Goal: Task Accomplishment & Management: Use online tool/utility

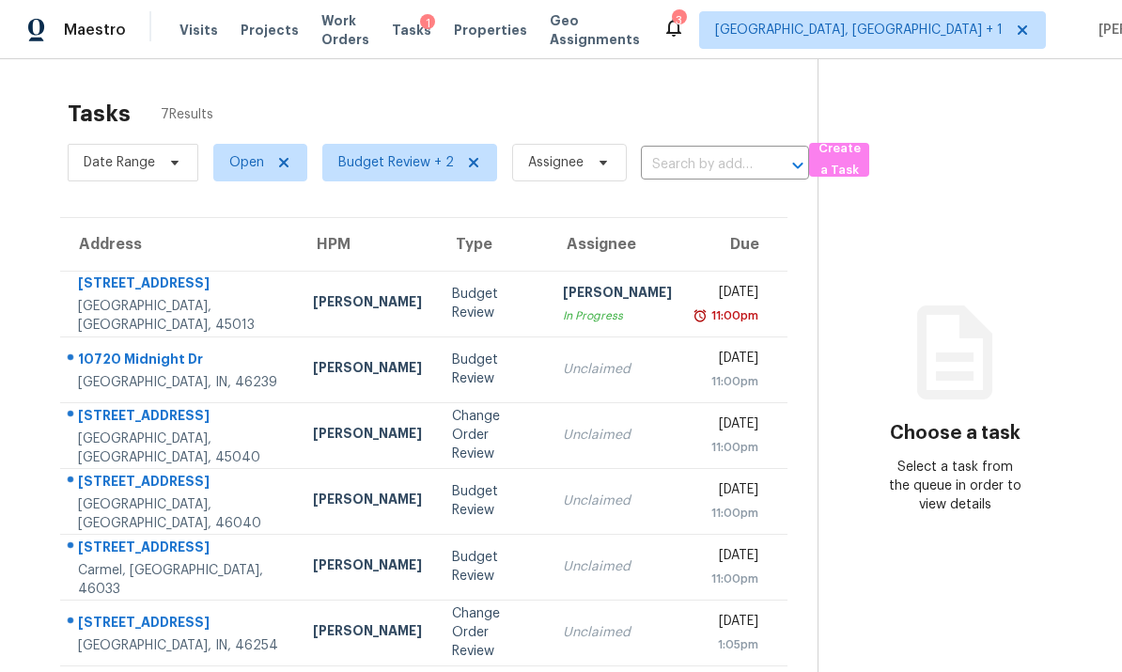
click at [452, 428] on div "Change Order Review" at bounding box center [492, 435] width 81 height 56
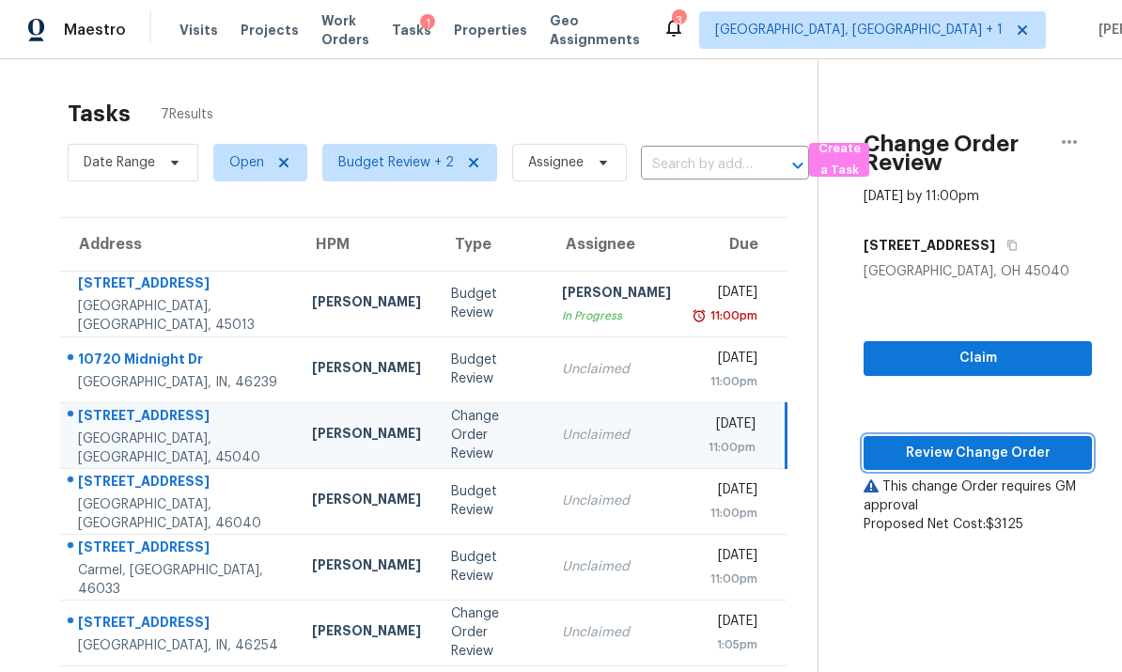
click at [971, 453] on span "Review Change Order" at bounding box center [978, 453] width 198 height 23
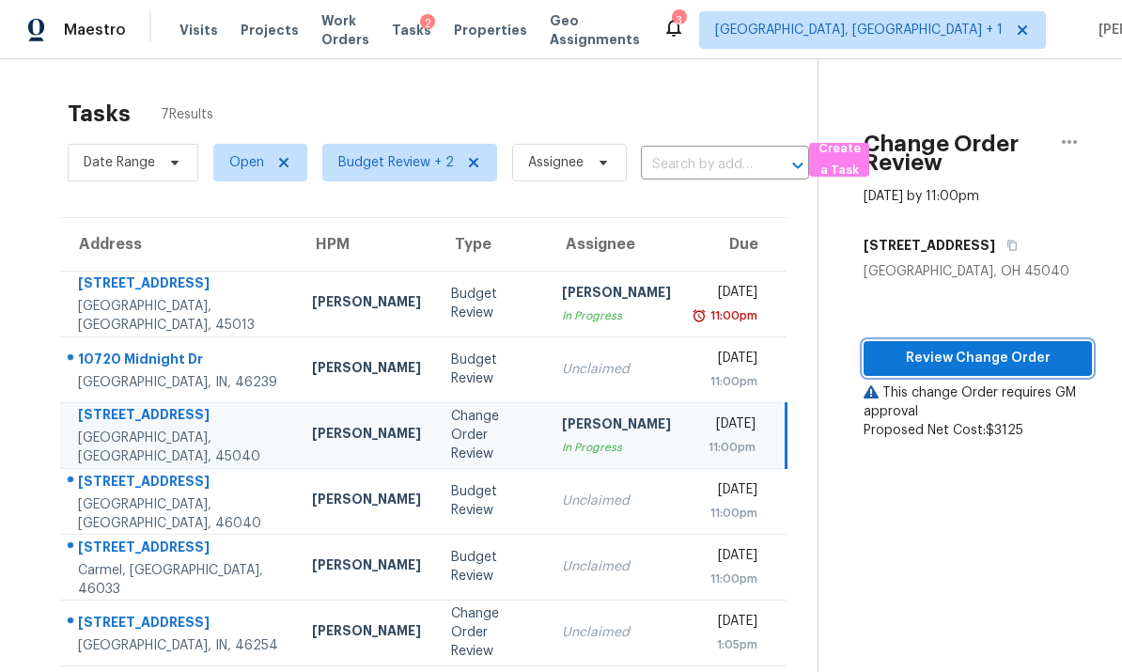
click at [968, 361] on span "Review Change Order" at bounding box center [978, 358] width 198 height 23
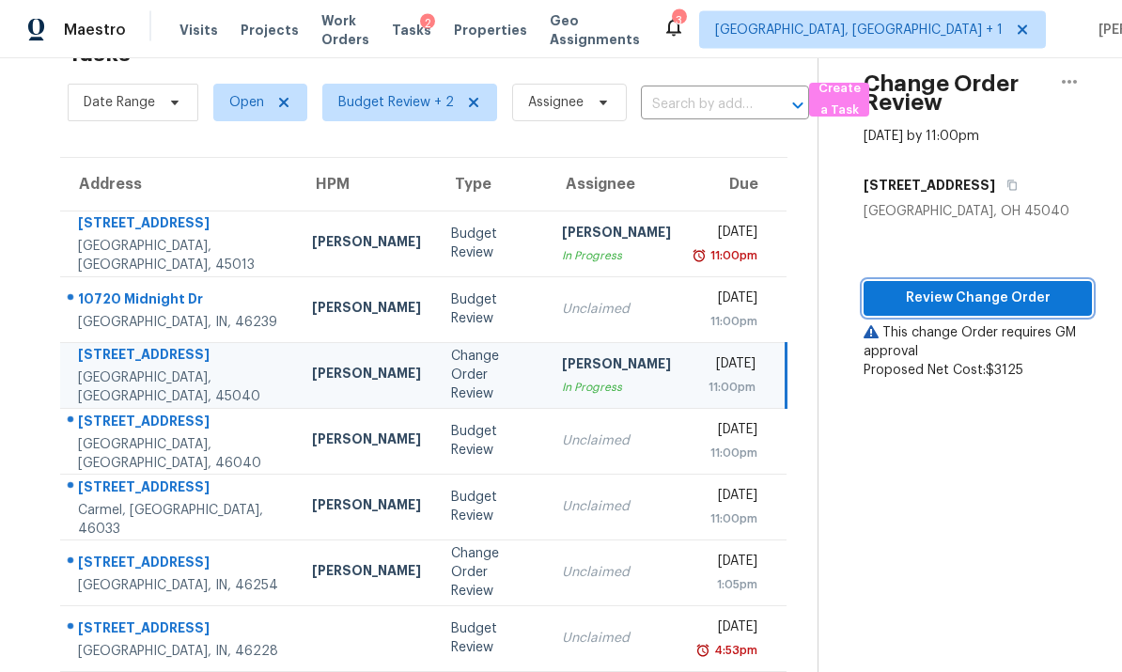
scroll to position [70, 0]
click at [207, 577] on div "Indianapolis, IN, 46254" at bounding box center [180, 586] width 204 height 19
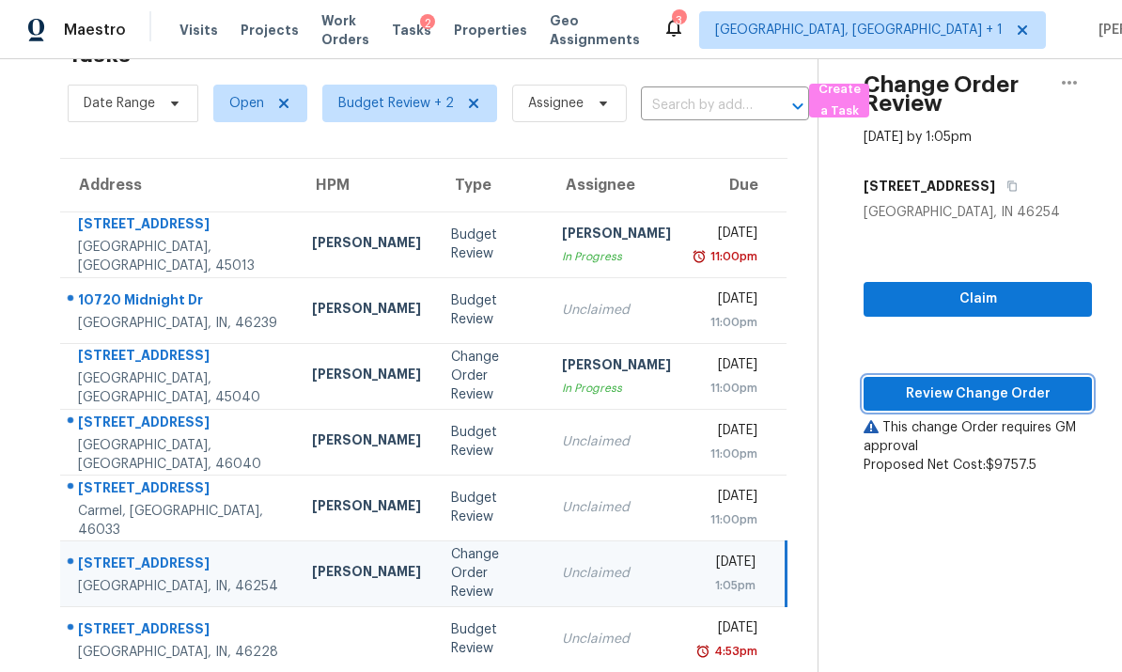
click at [979, 383] on span "Review Change Order" at bounding box center [978, 394] width 198 height 23
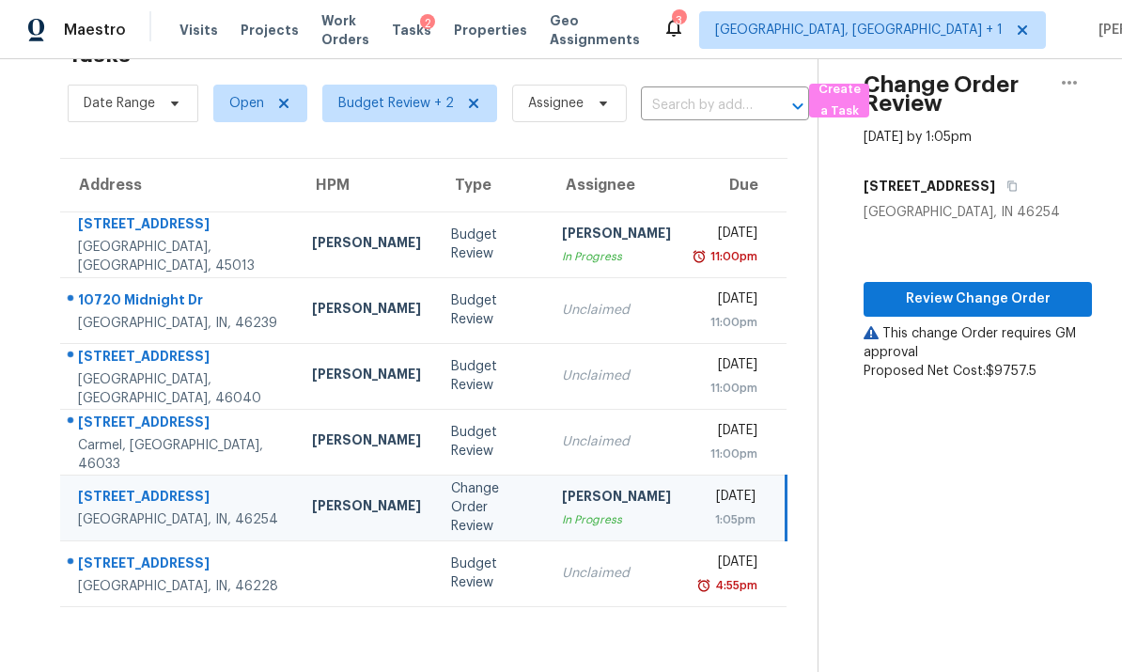
click at [297, 211] on td "Robert Carl" at bounding box center [366, 244] width 139 height 66
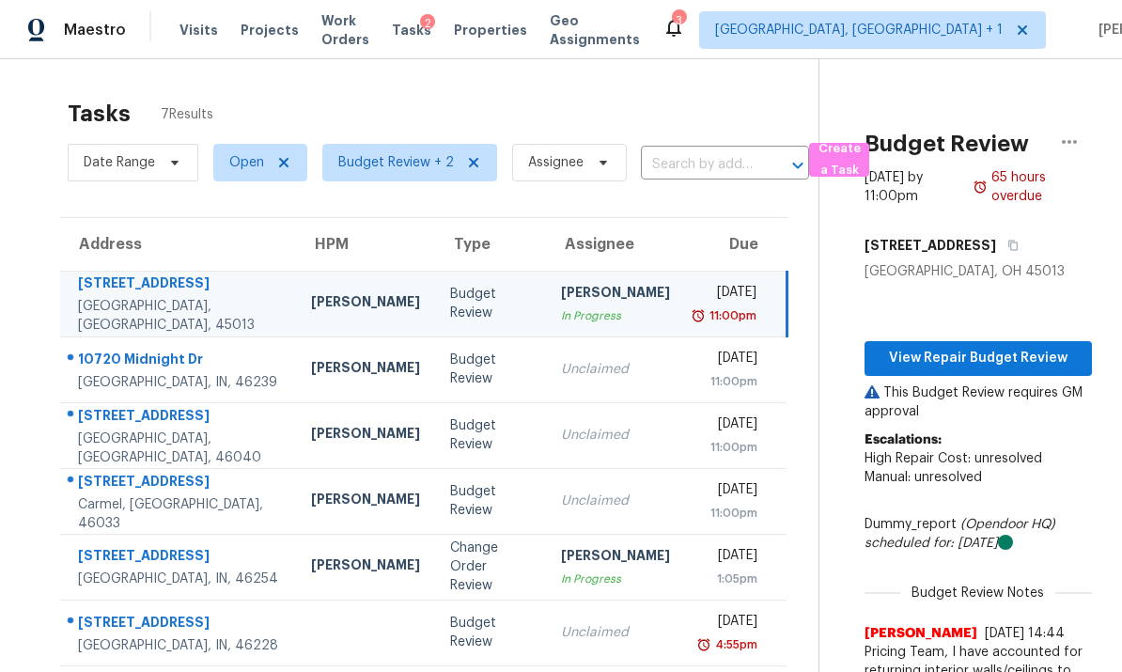
scroll to position [0, 0]
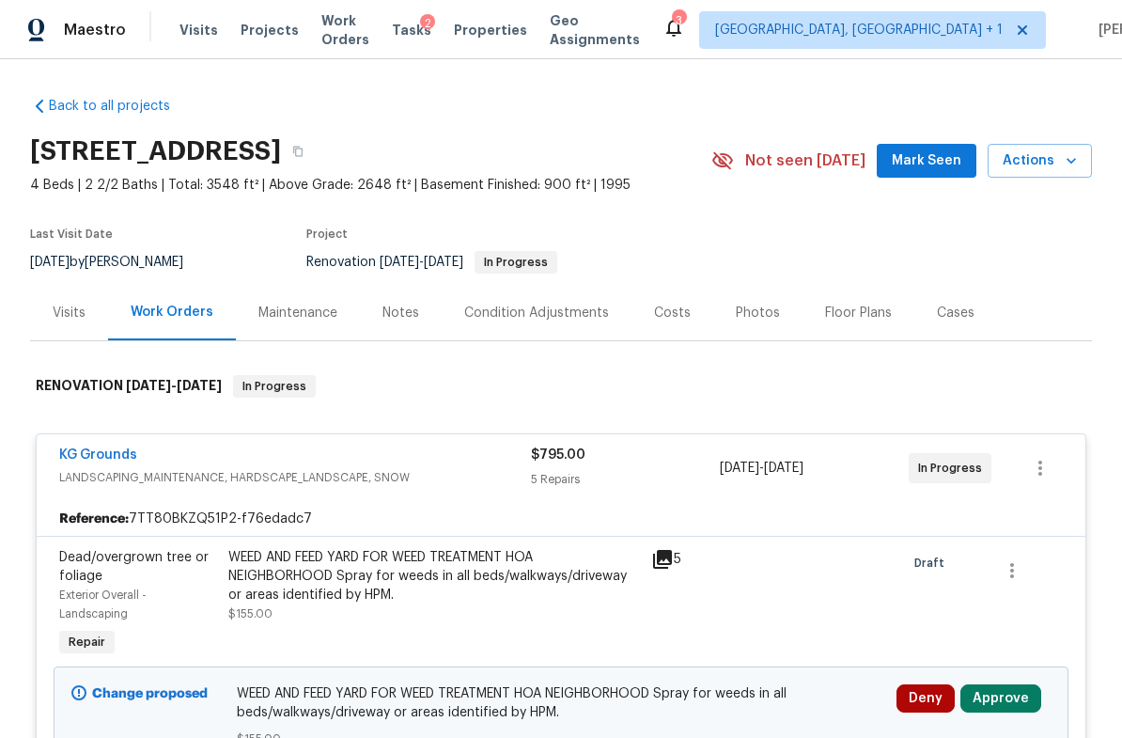
click at [412, 308] on div "Notes" at bounding box center [401, 313] width 37 height 19
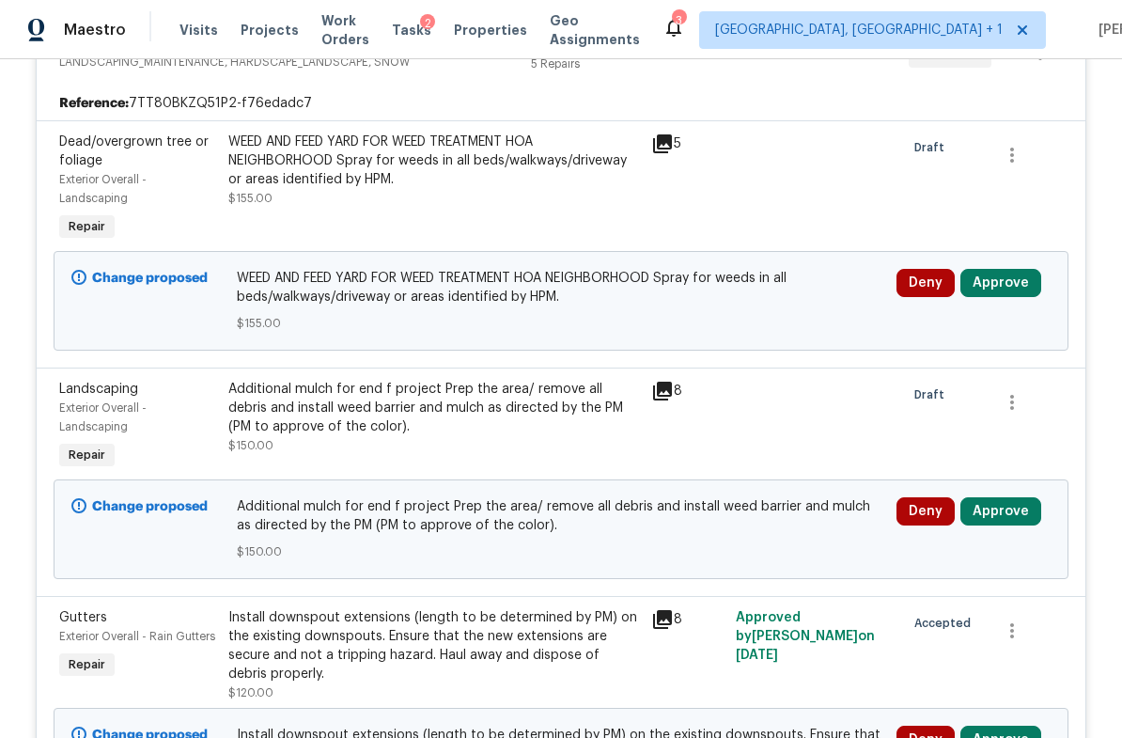
click at [1007, 285] on button "Approve" at bounding box center [1001, 283] width 81 height 28
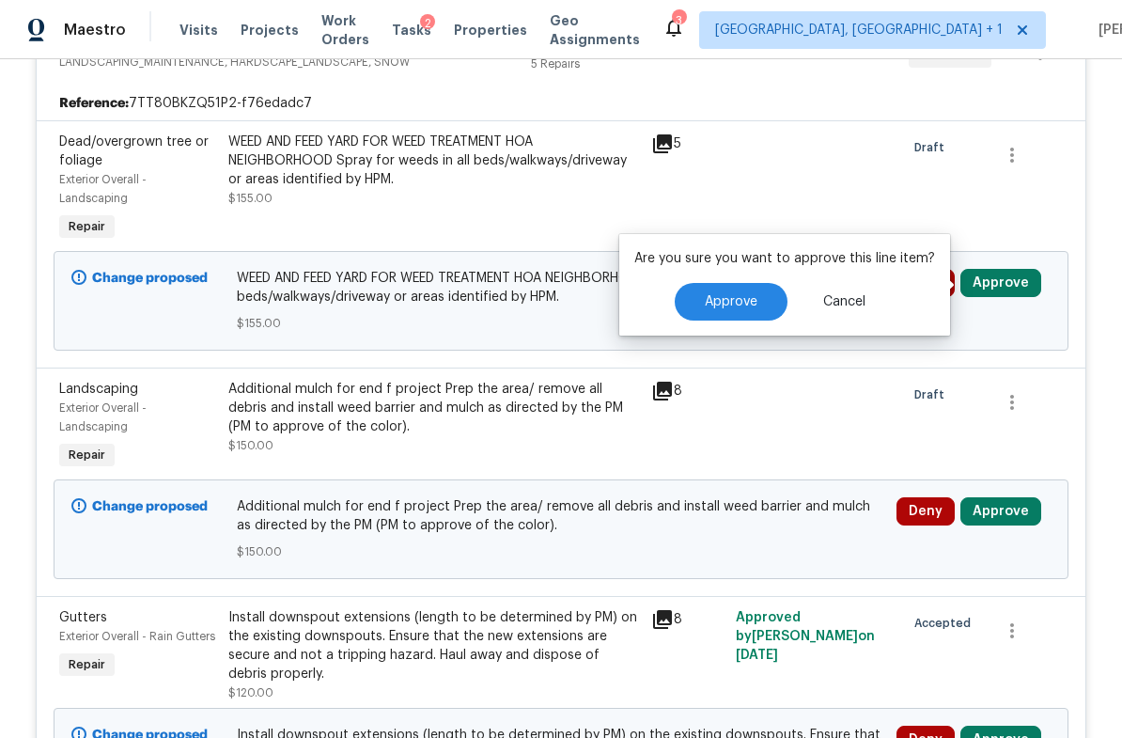
click at [763, 307] on button "Approve" at bounding box center [731, 302] width 113 height 38
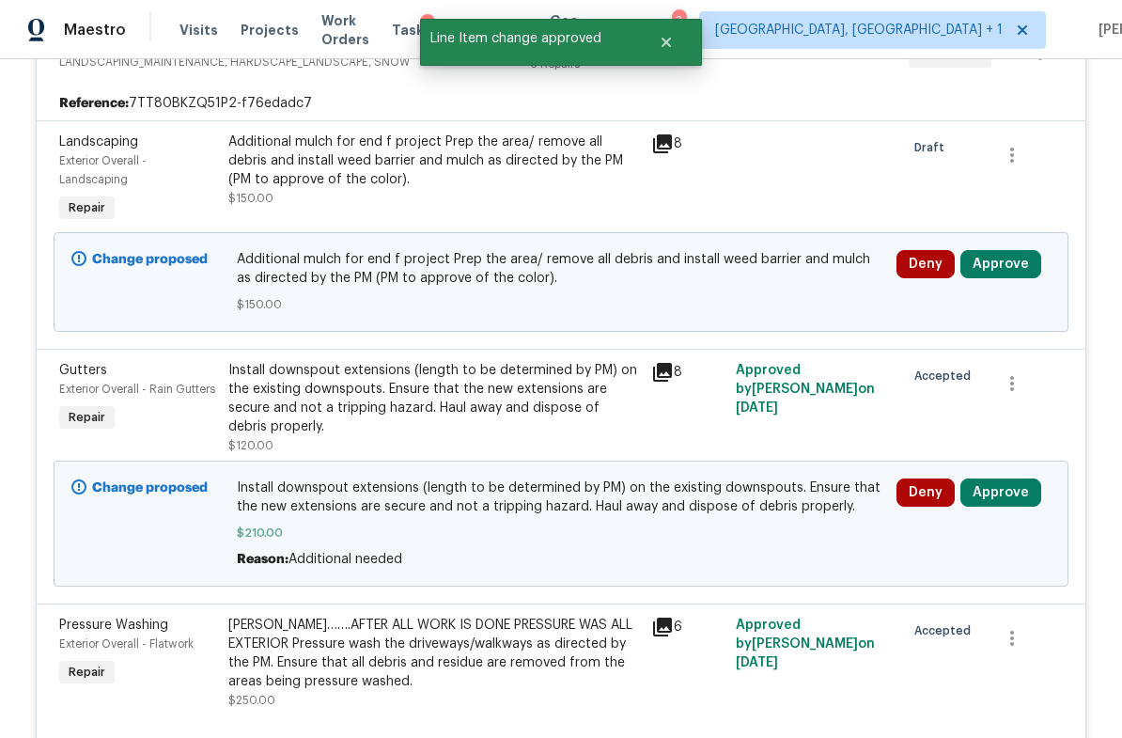
click at [1003, 265] on button "Approve" at bounding box center [1001, 264] width 81 height 28
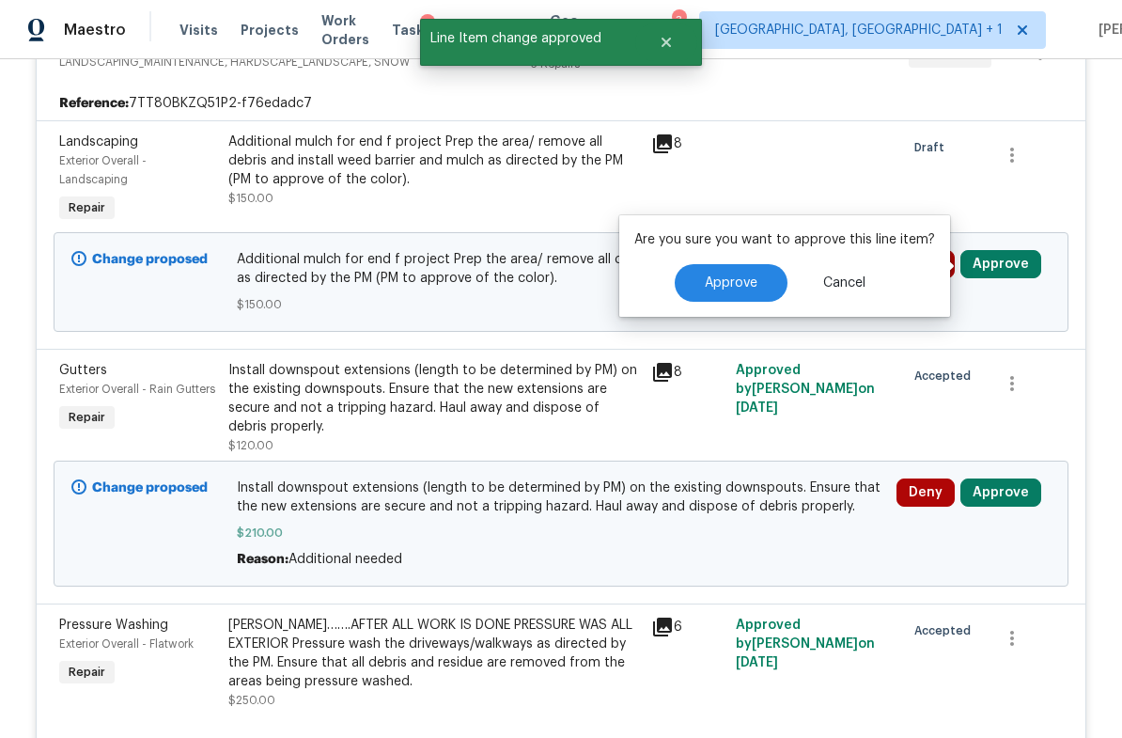
click at [764, 277] on button "Approve" at bounding box center [731, 283] width 113 height 38
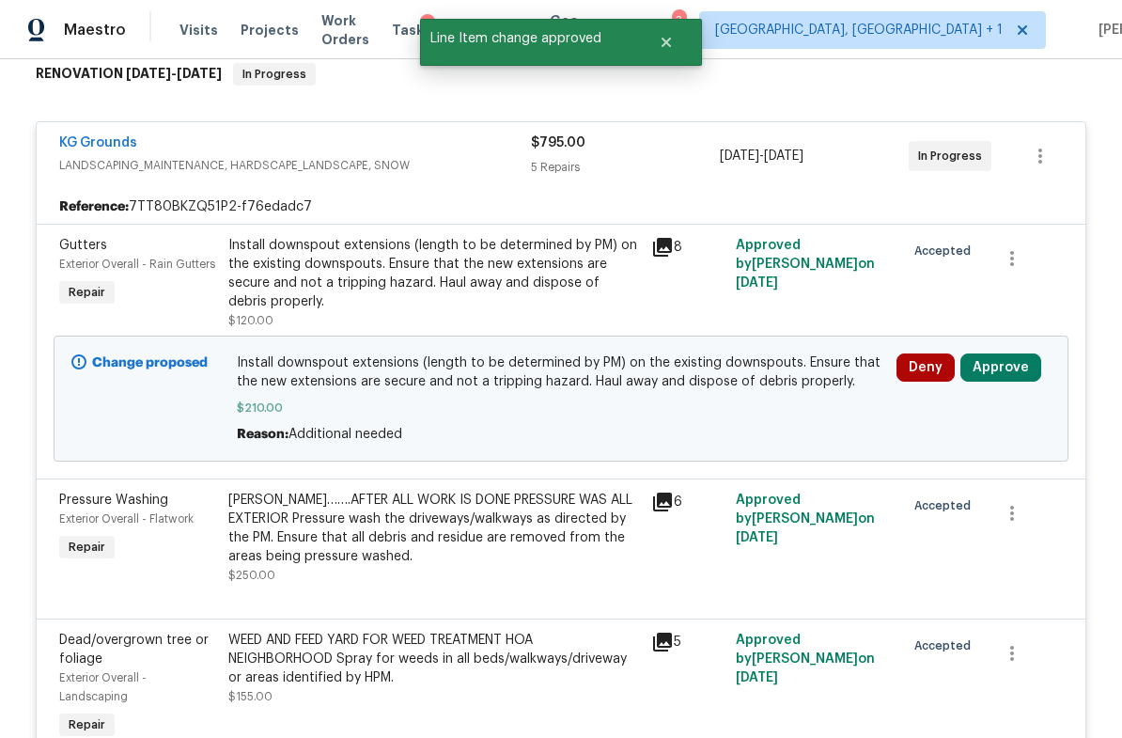
scroll to position [309, 0]
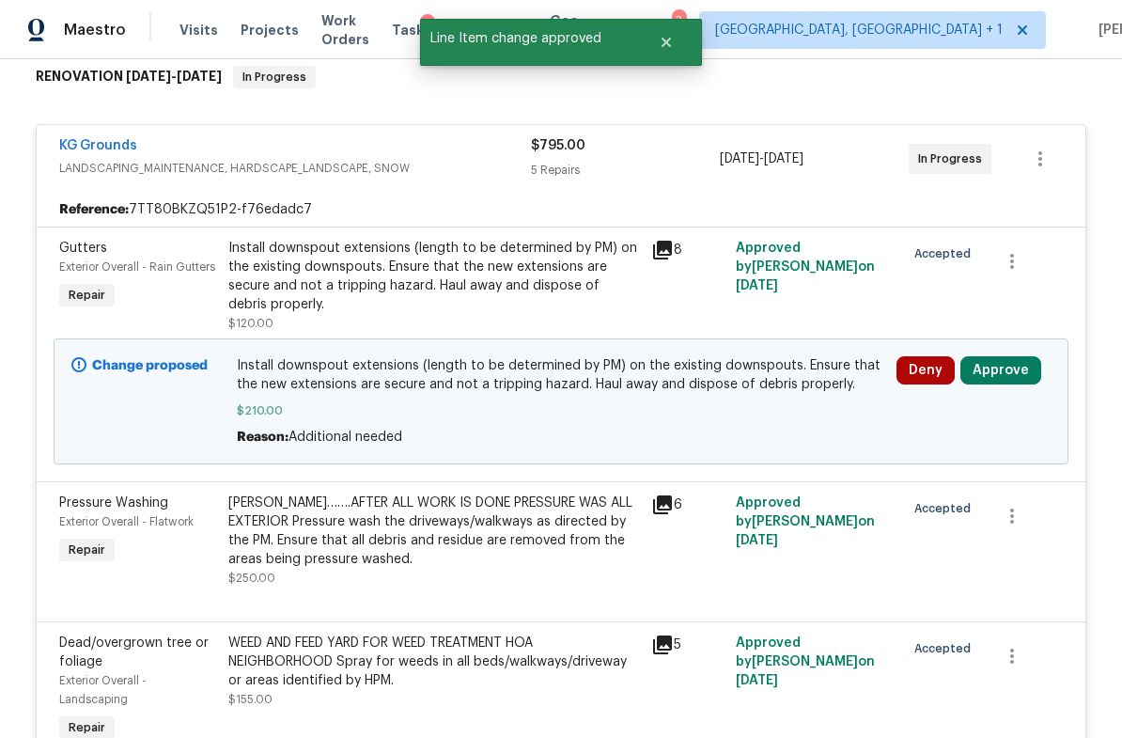
click at [999, 372] on button "Approve" at bounding box center [1001, 370] width 81 height 28
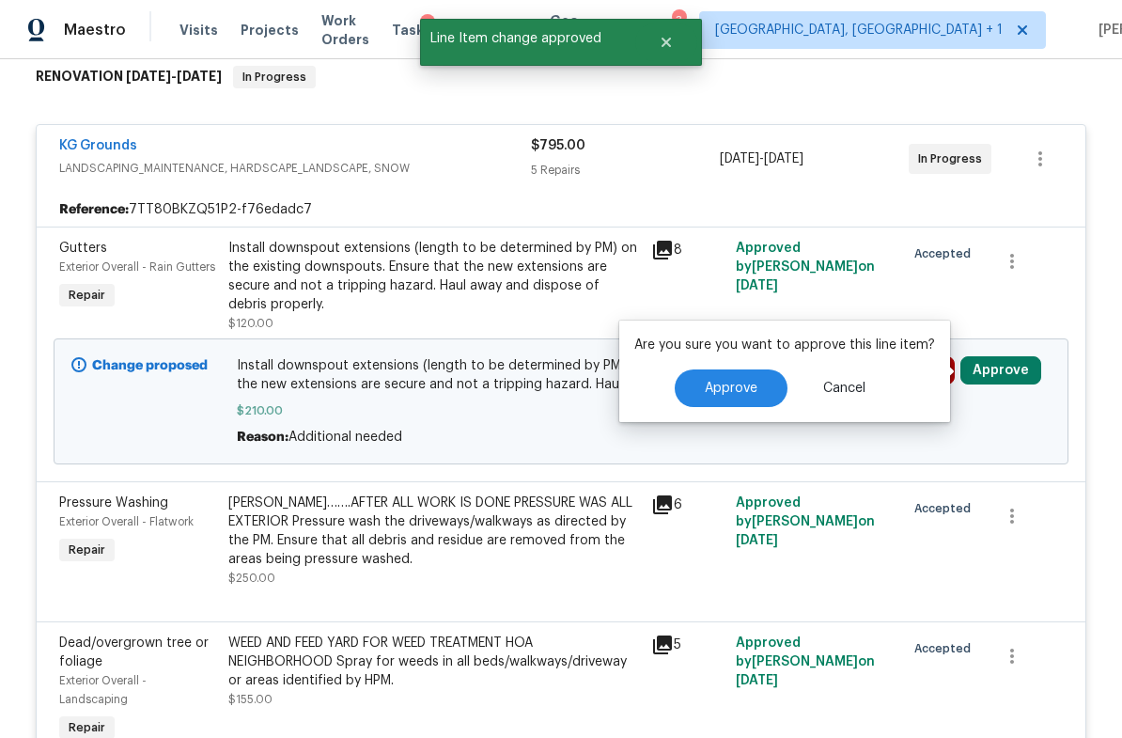
click at [759, 379] on button "Approve" at bounding box center [731, 388] width 113 height 38
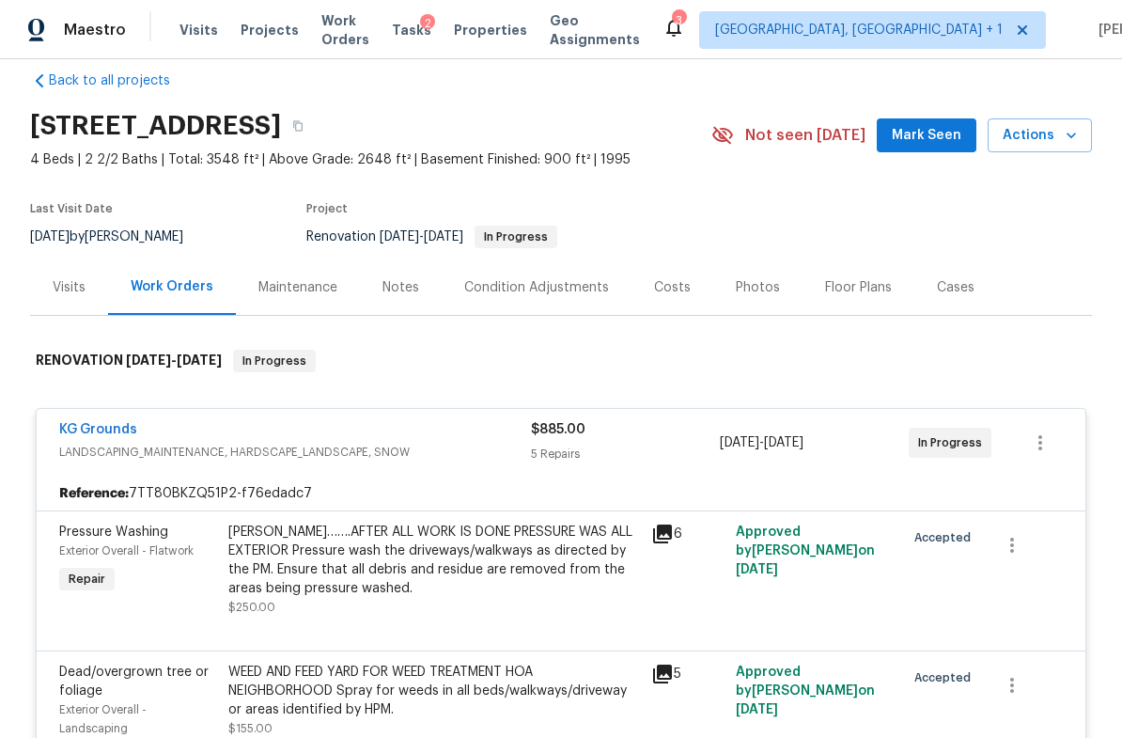
scroll to position [53, 0]
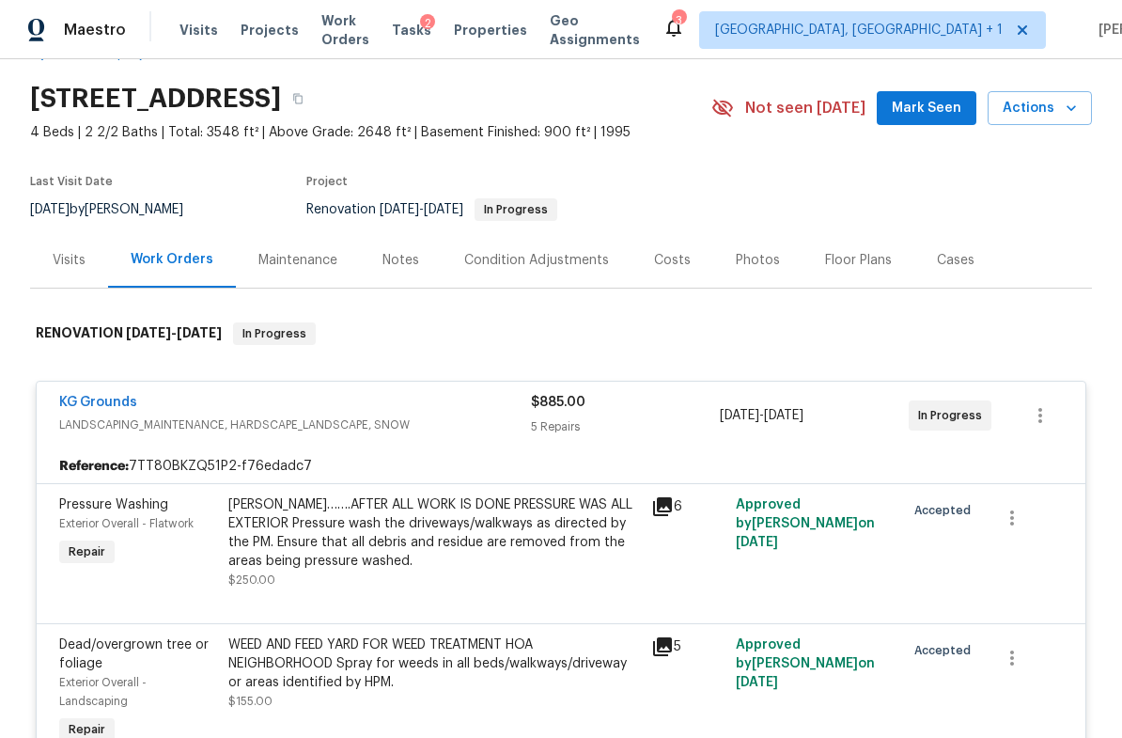
click at [471, 401] on div "KG Grounds" at bounding box center [295, 404] width 472 height 23
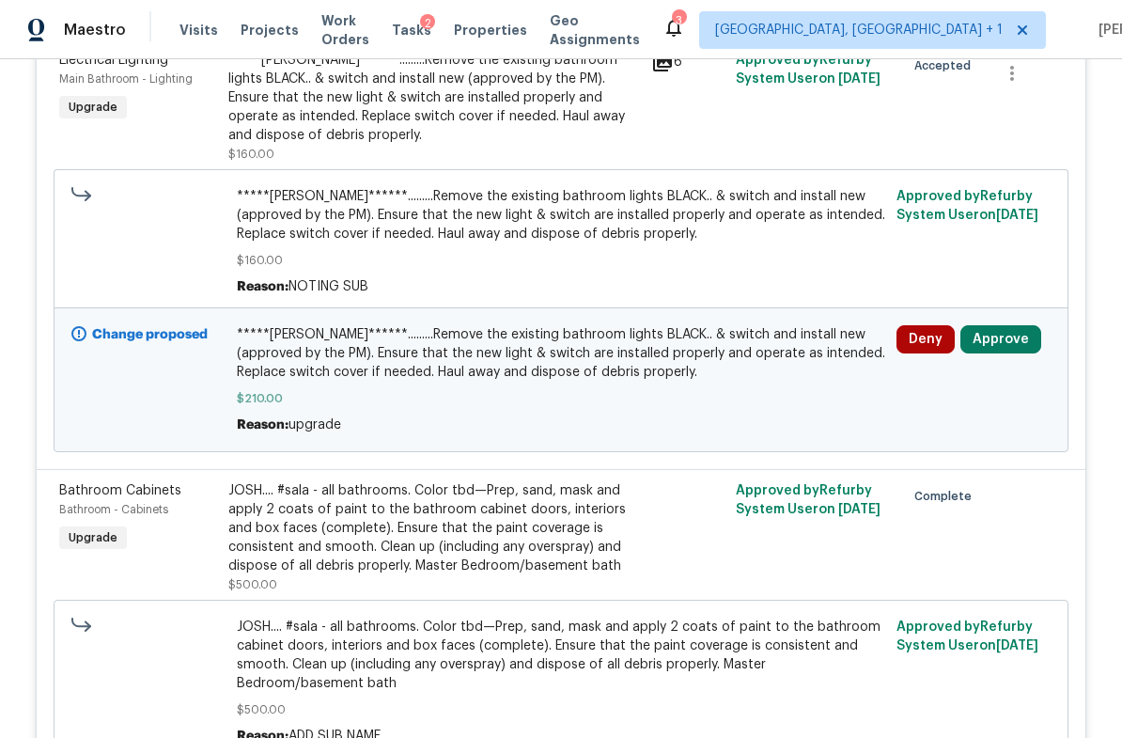
scroll to position [711, 0]
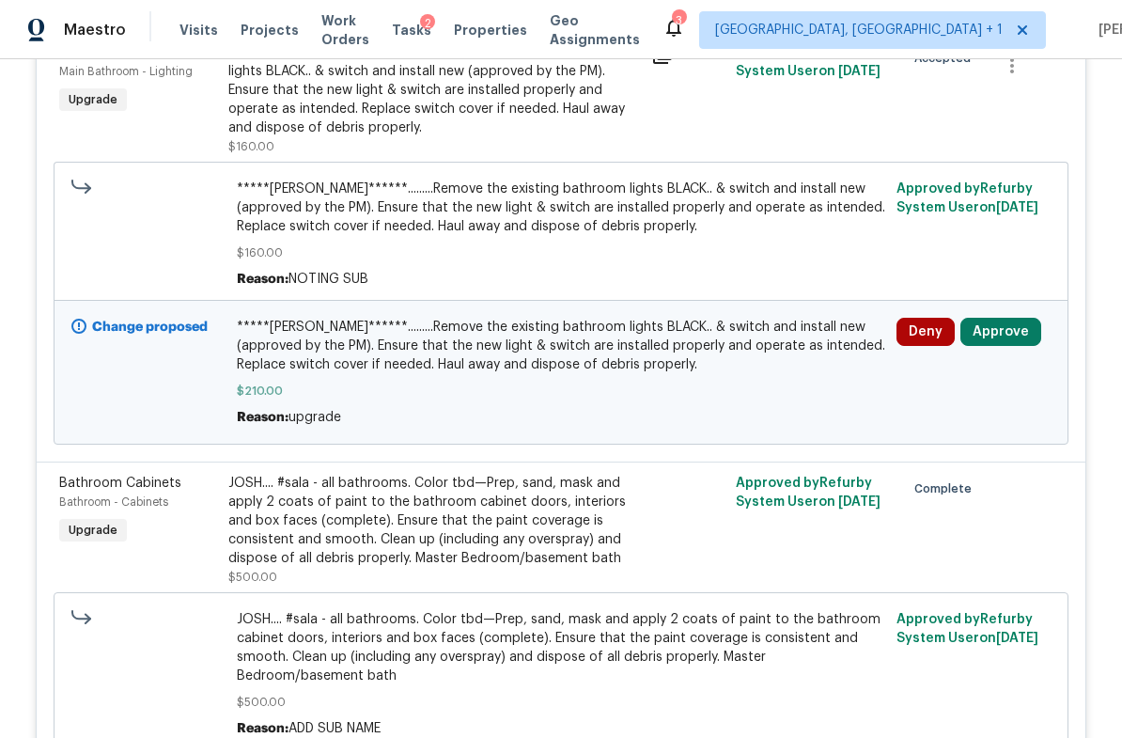
click at [1001, 329] on button "Approve" at bounding box center [1001, 332] width 81 height 28
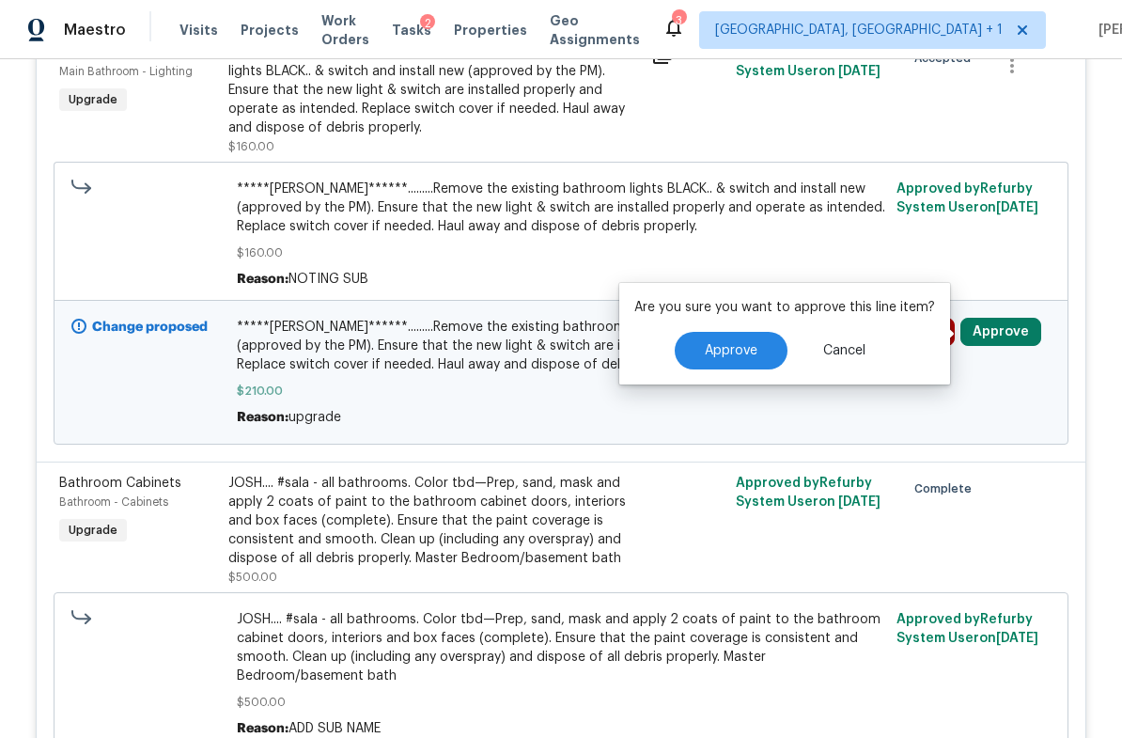
click at [751, 363] on button "Approve" at bounding box center [731, 351] width 113 height 38
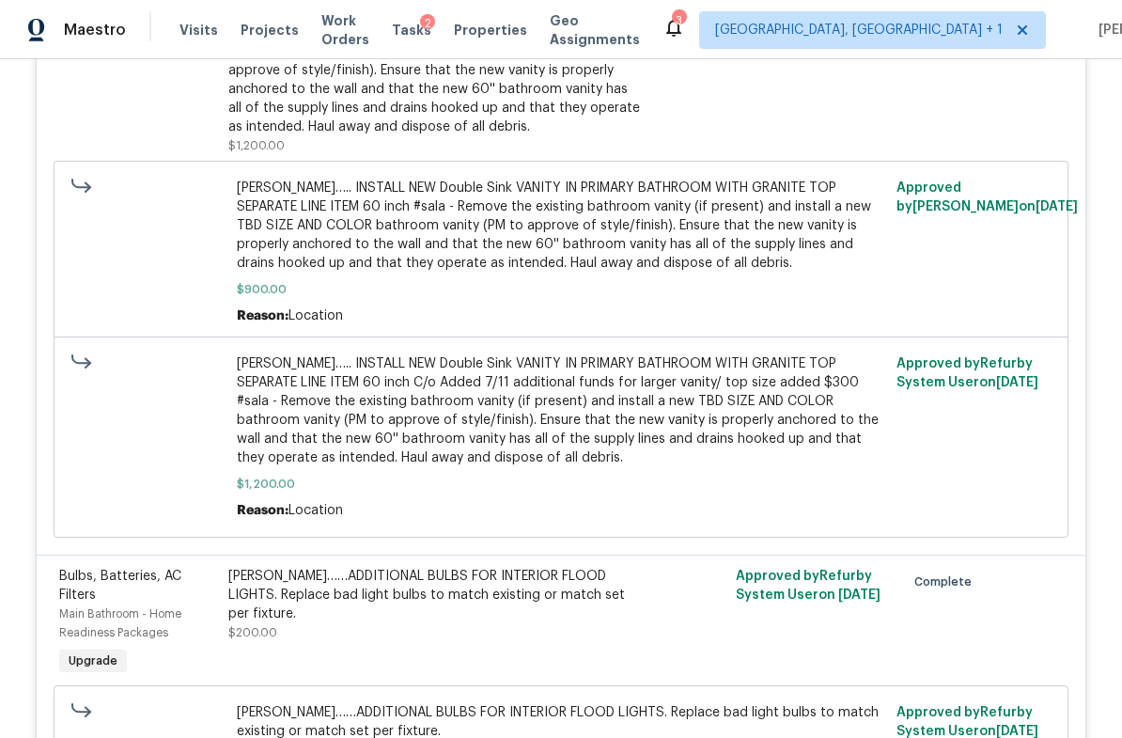
scroll to position [13233, 0]
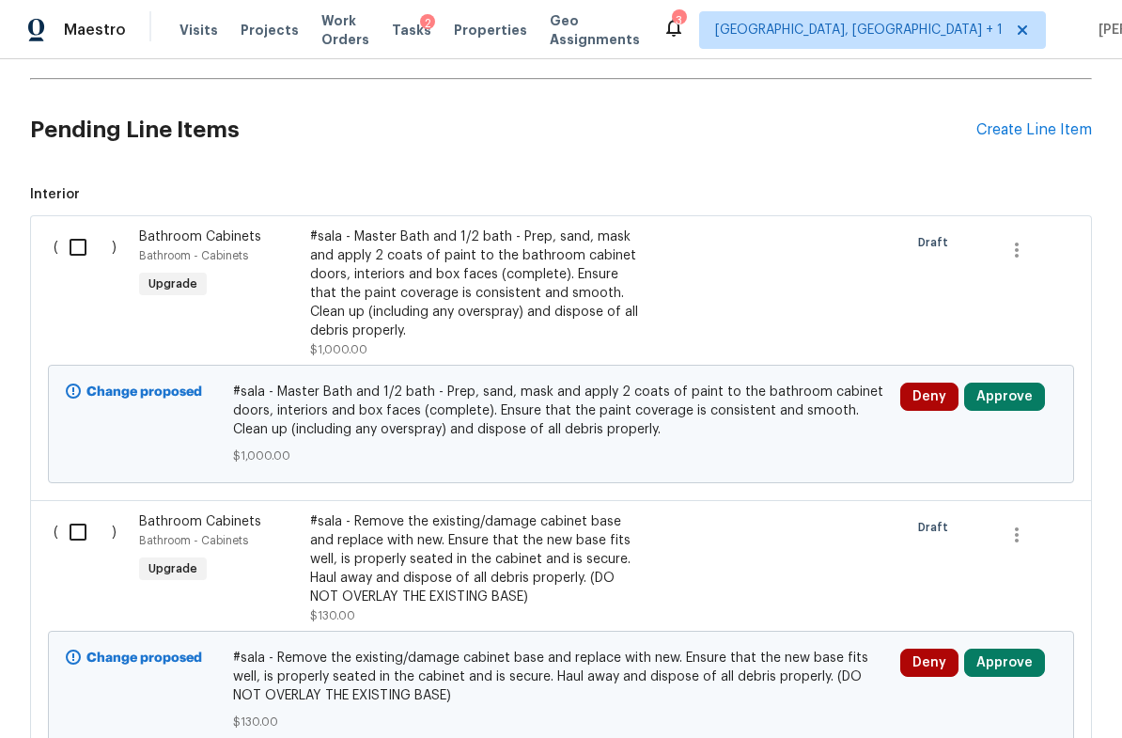
scroll to position [414, 0]
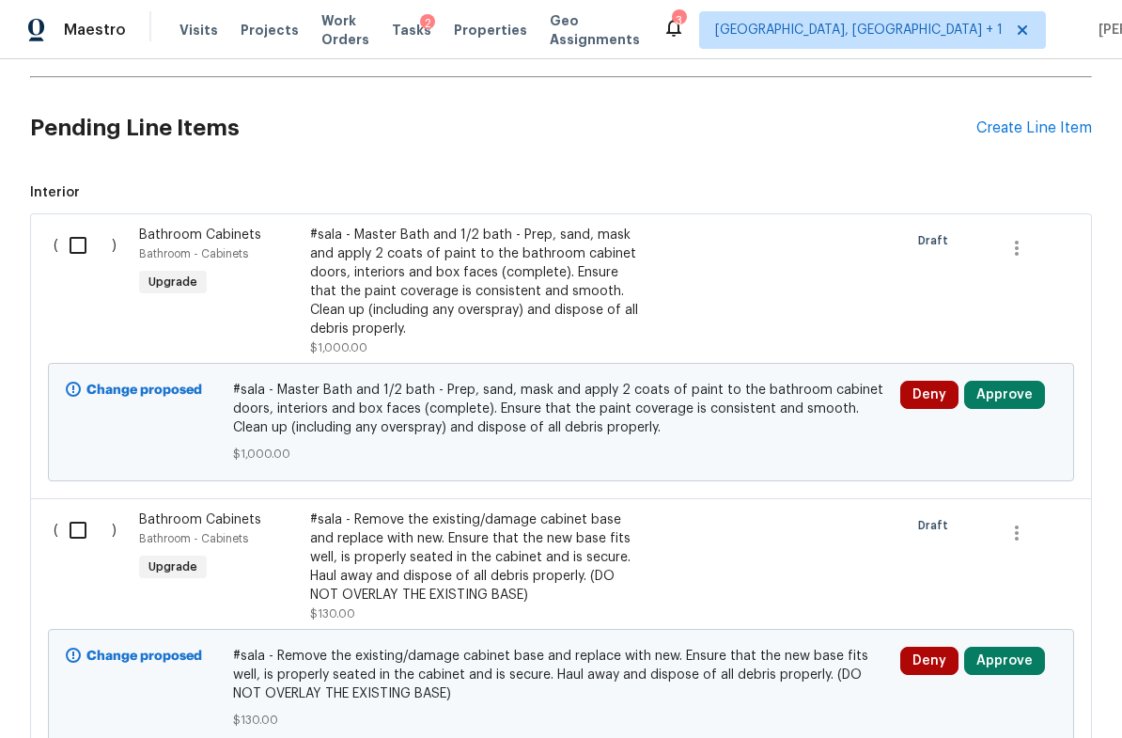
click at [1010, 389] on button "Approve" at bounding box center [1004, 395] width 81 height 28
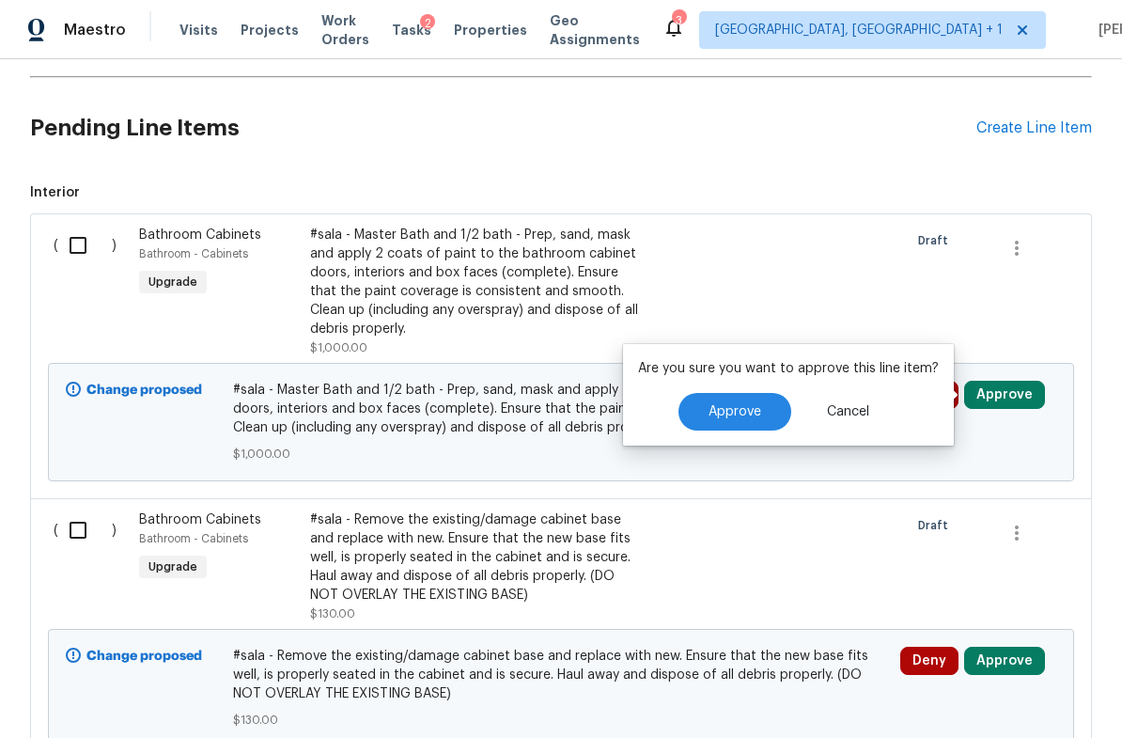
click at [751, 417] on span "Approve" at bounding box center [735, 412] width 53 height 14
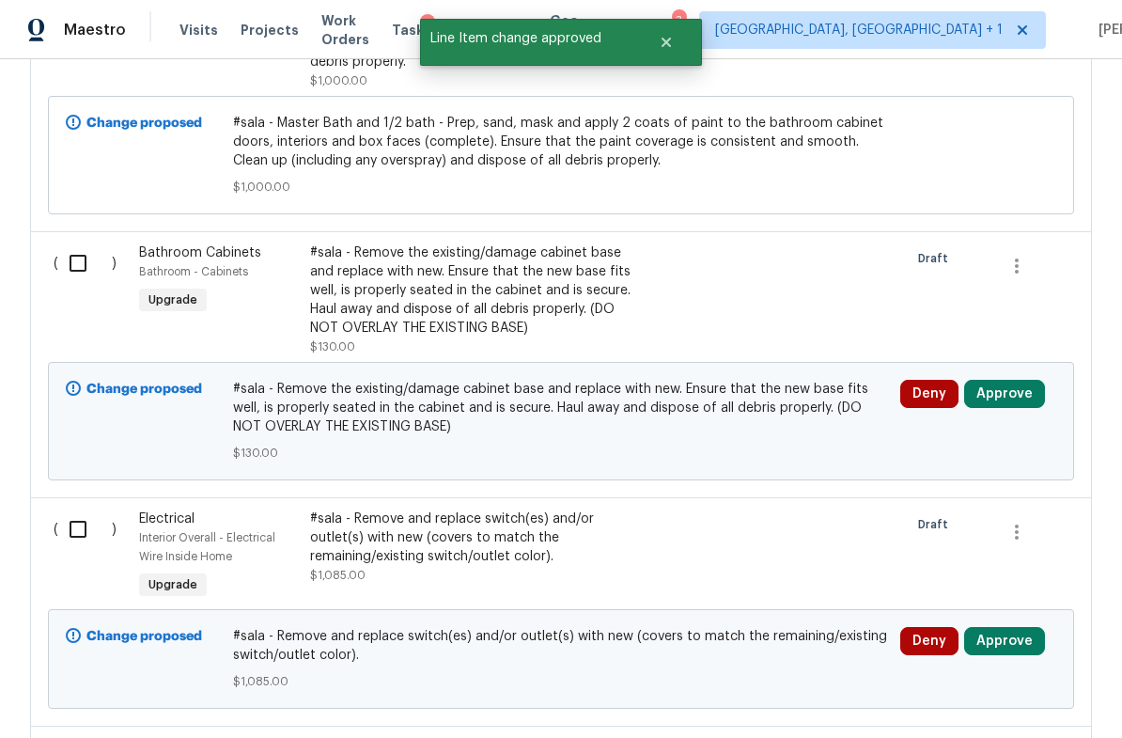
scroll to position [681, 0]
click at [1011, 392] on button "Approve" at bounding box center [1004, 394] width 81 height 28
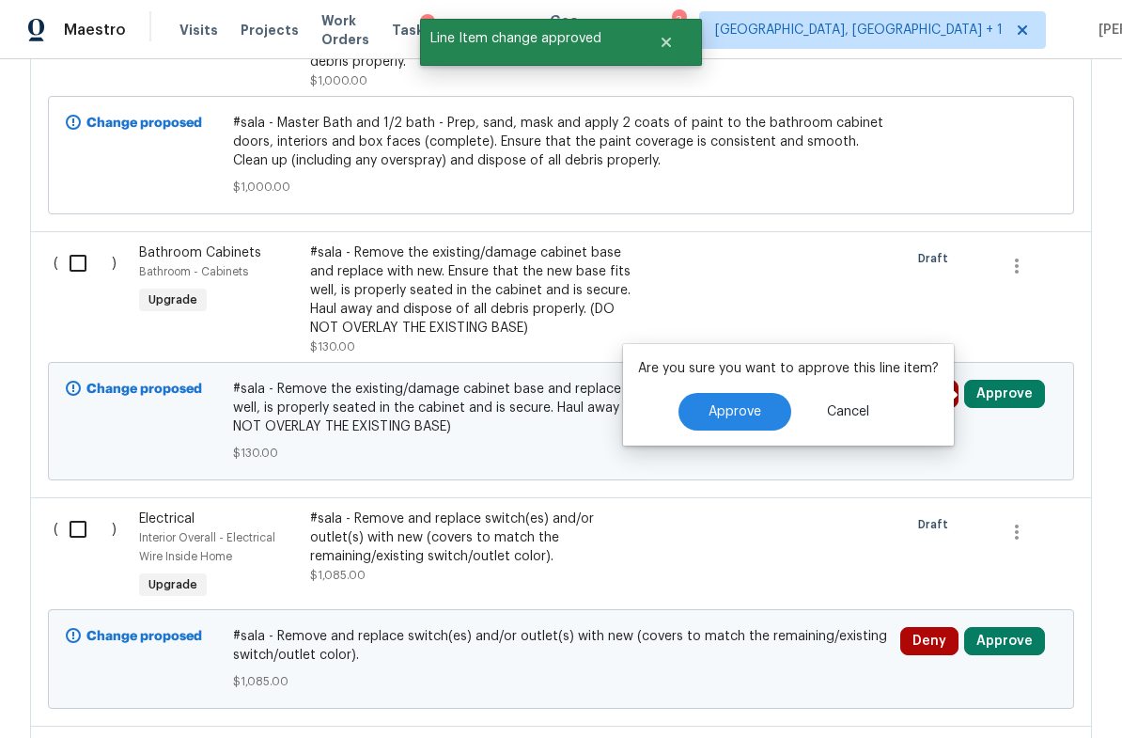
click at [767, 415] on button "Approve" at bounding box center [735, 412] width 113 height 38
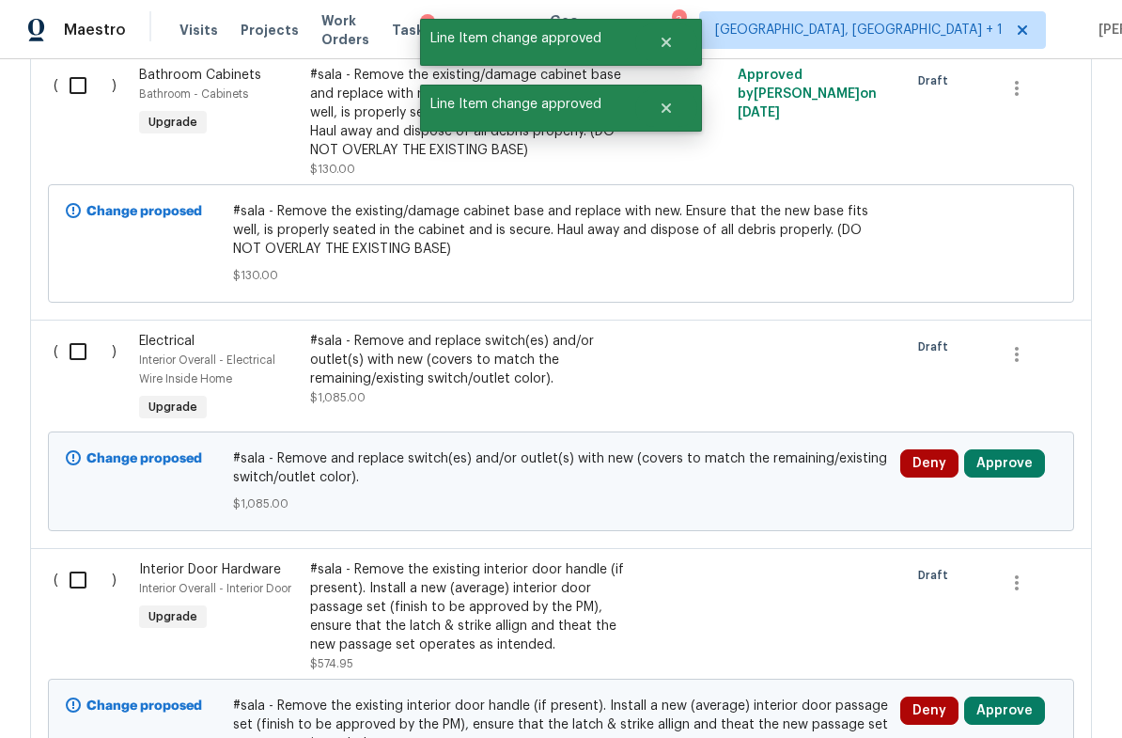
scroll to position [911, 0]
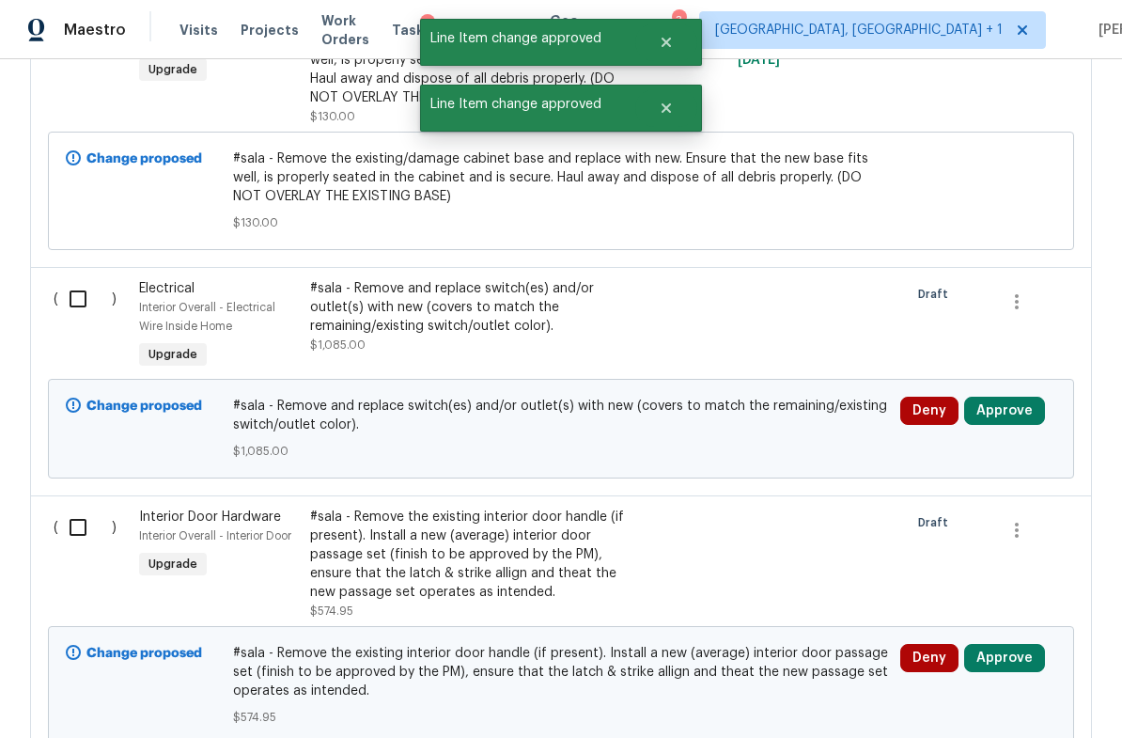
click at [1008, 409] on button "Approve" at bounding box center [1004, 411] width 81 height 28
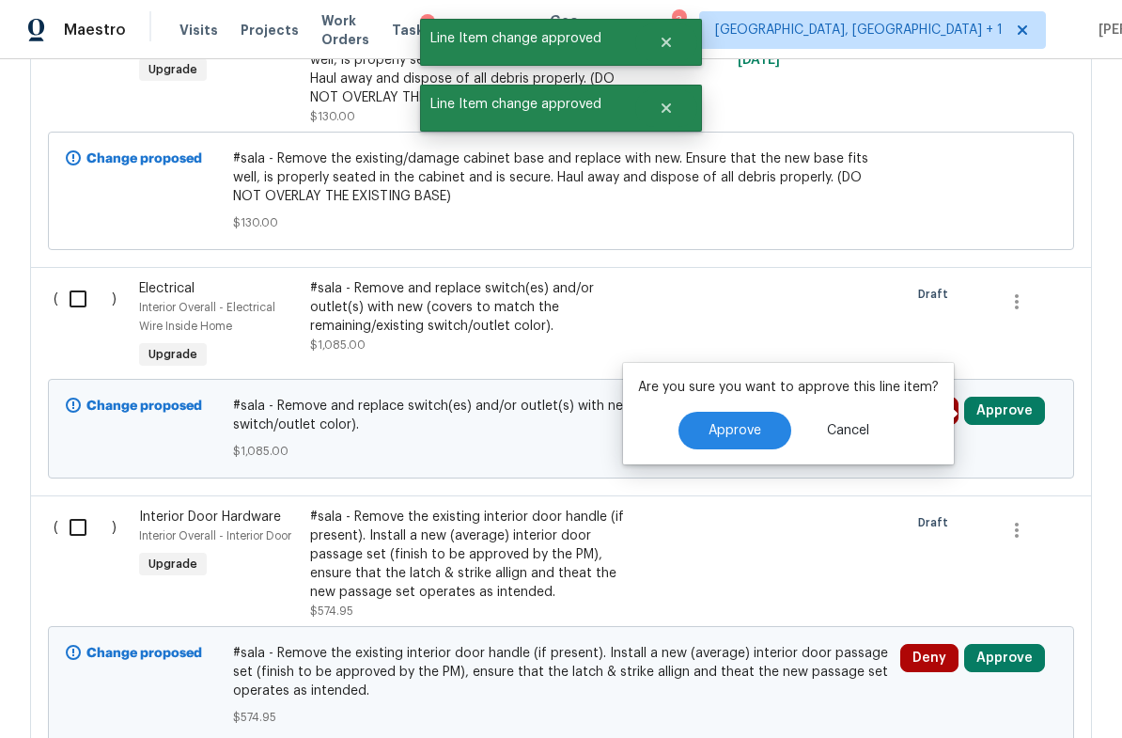
click at [742, 434] on span "Approve" at bounding box center [735, 431] width 53 height 14
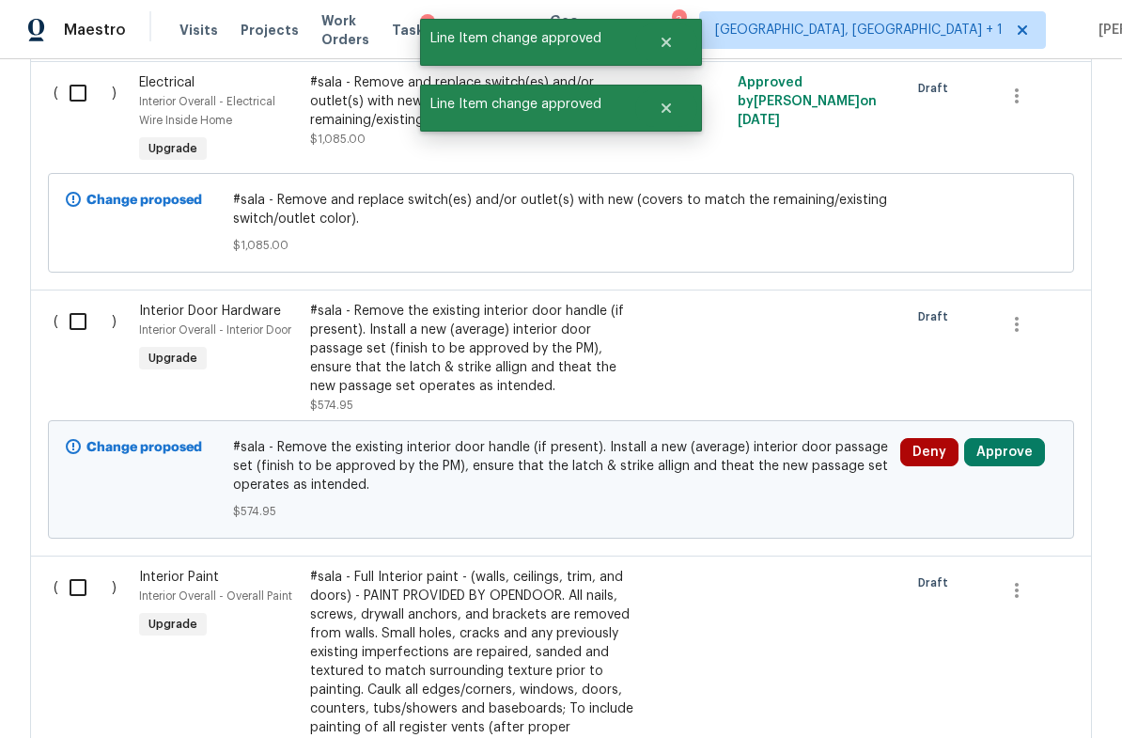
scroll to position [1180, 0]
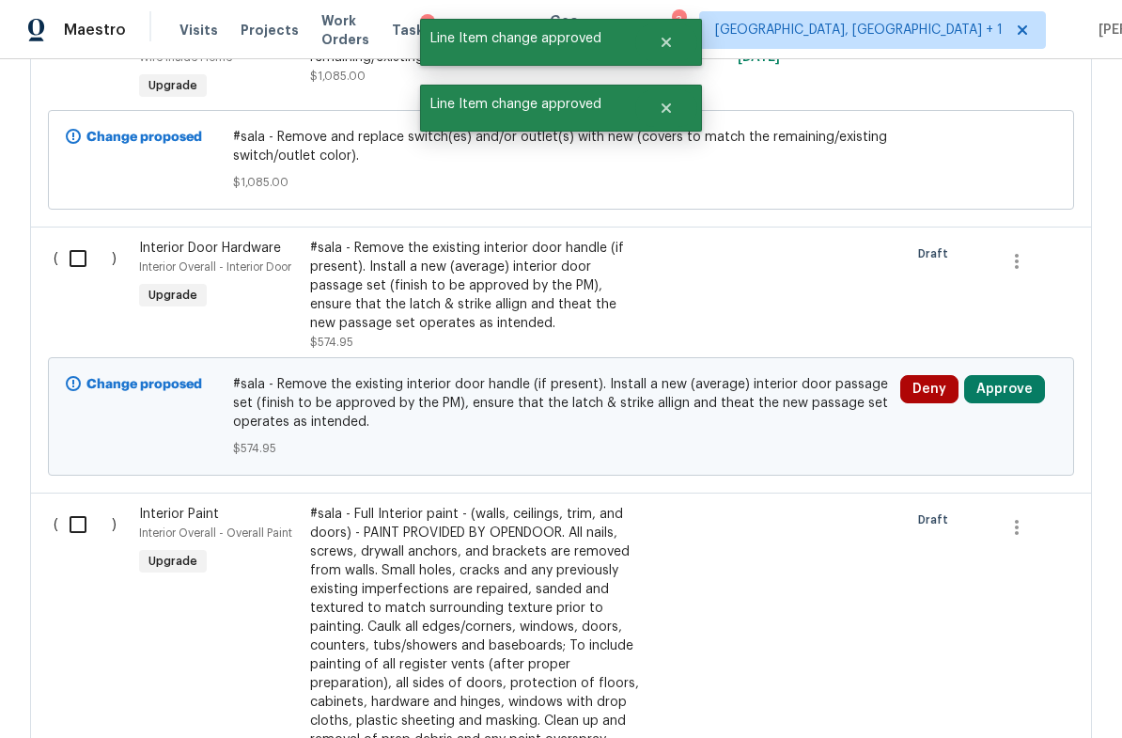
click at [1007, 383] on button "Approve" at bounding box center [1004, 389] width 81 height 28
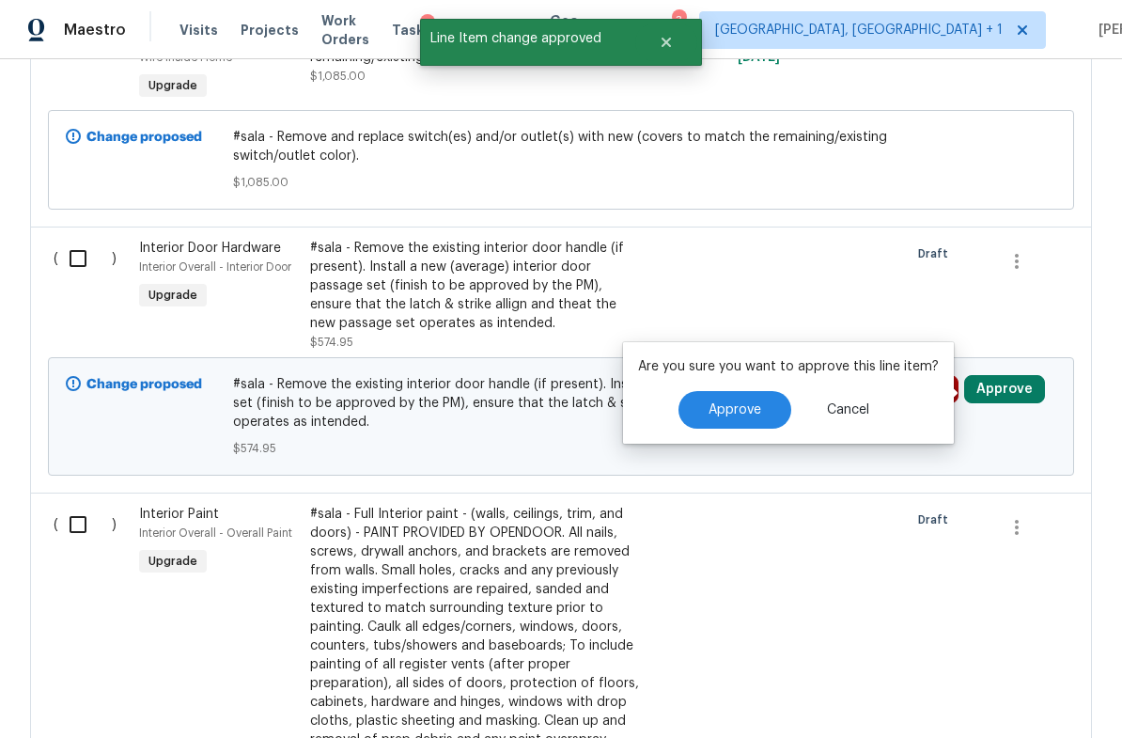
click at [751, 414] on span "Approve" at bounding box center [735, 410] width 53 height 14
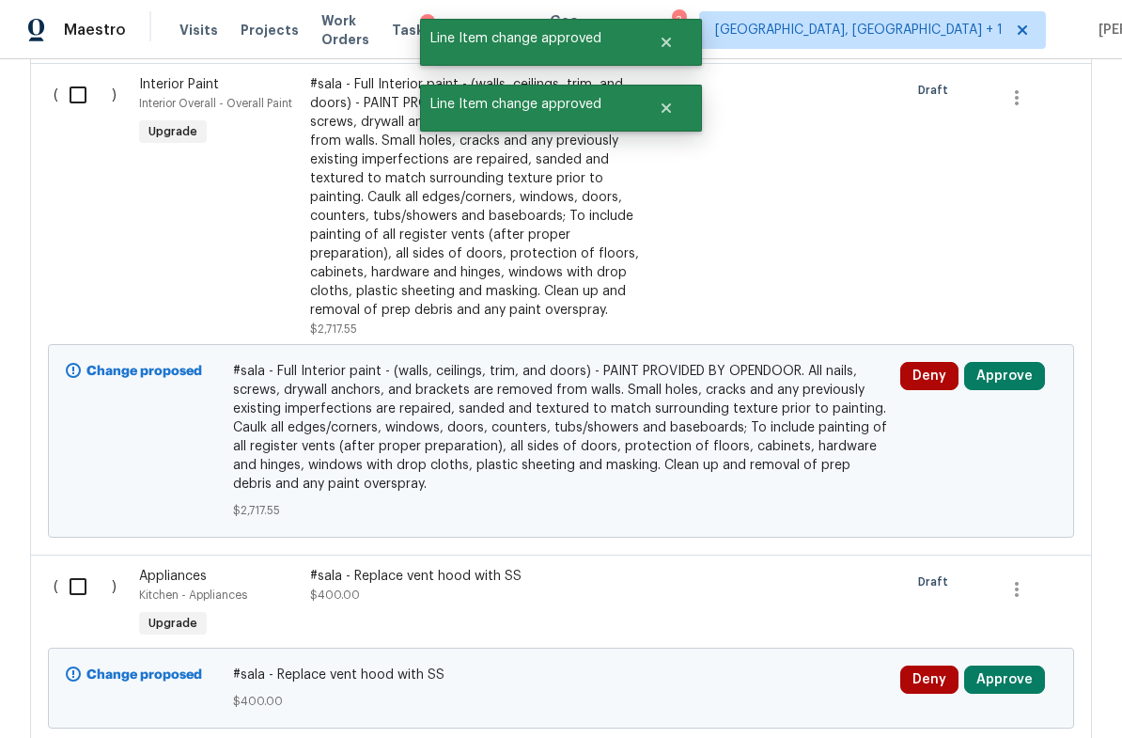
scroll to position [1621, 0]
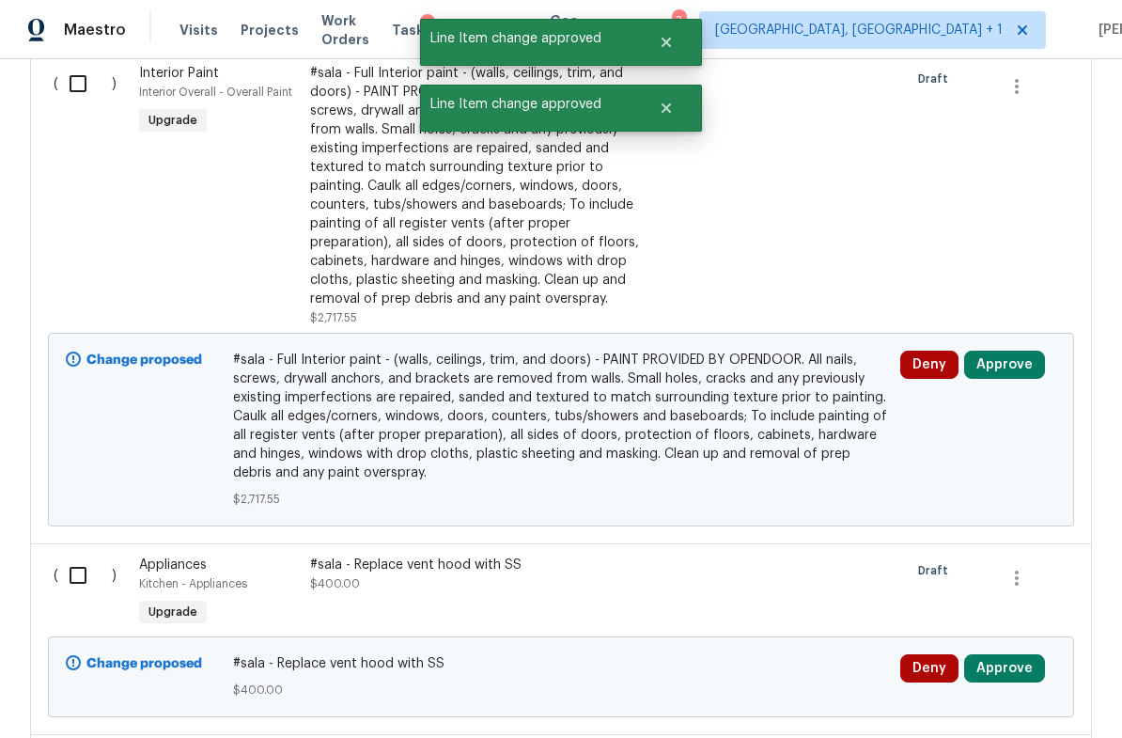
click at [1004, 356] on button "Approve" at bounding box center [1004, 365] width 81 height 28
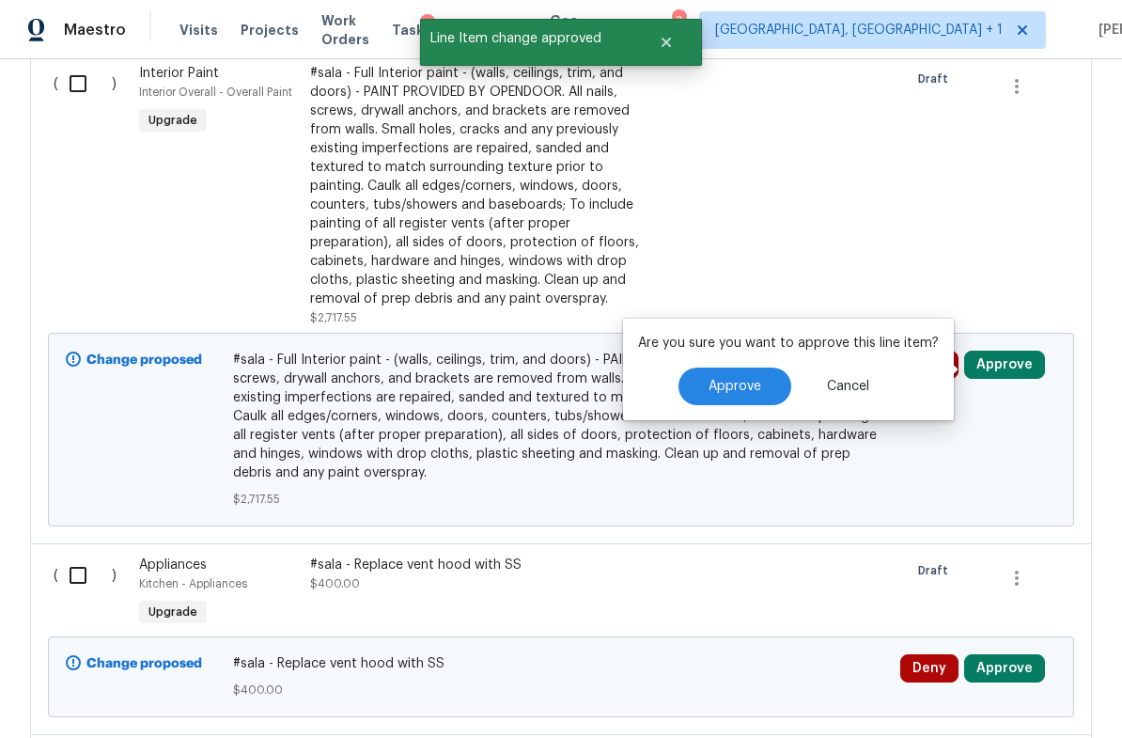
click at [748, 390] on span "Approve" at bounding box center [735, 387] width 53 height 14
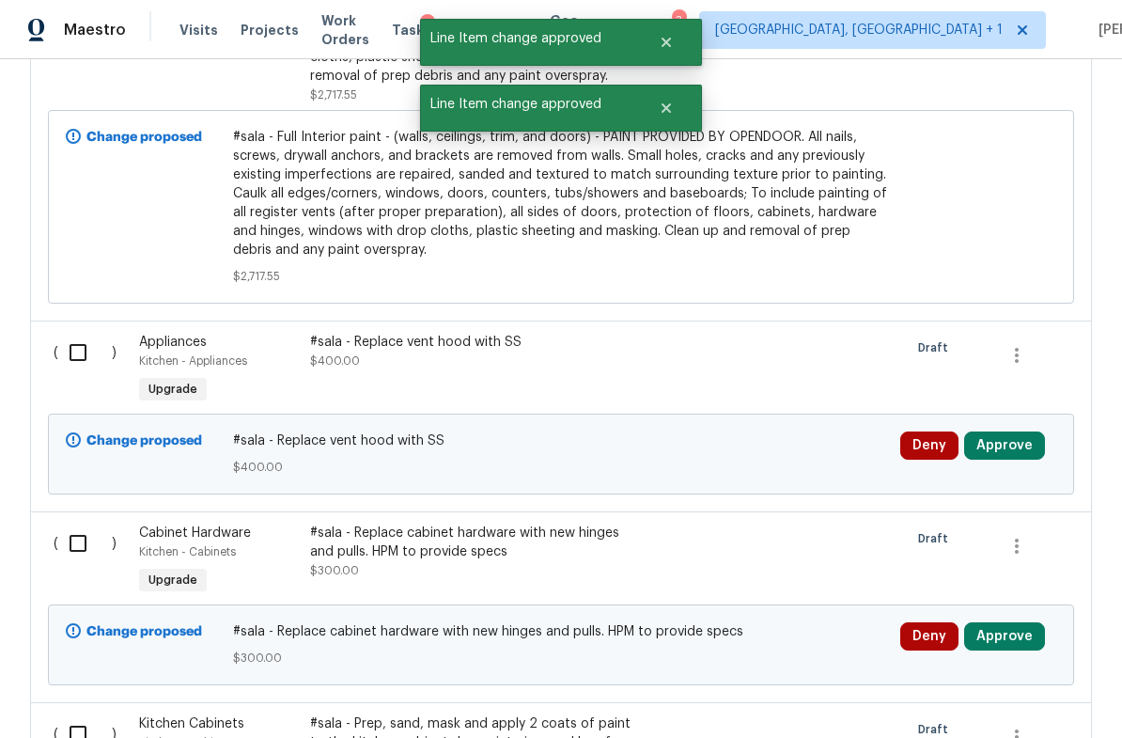
scroll to position [1900, 0]
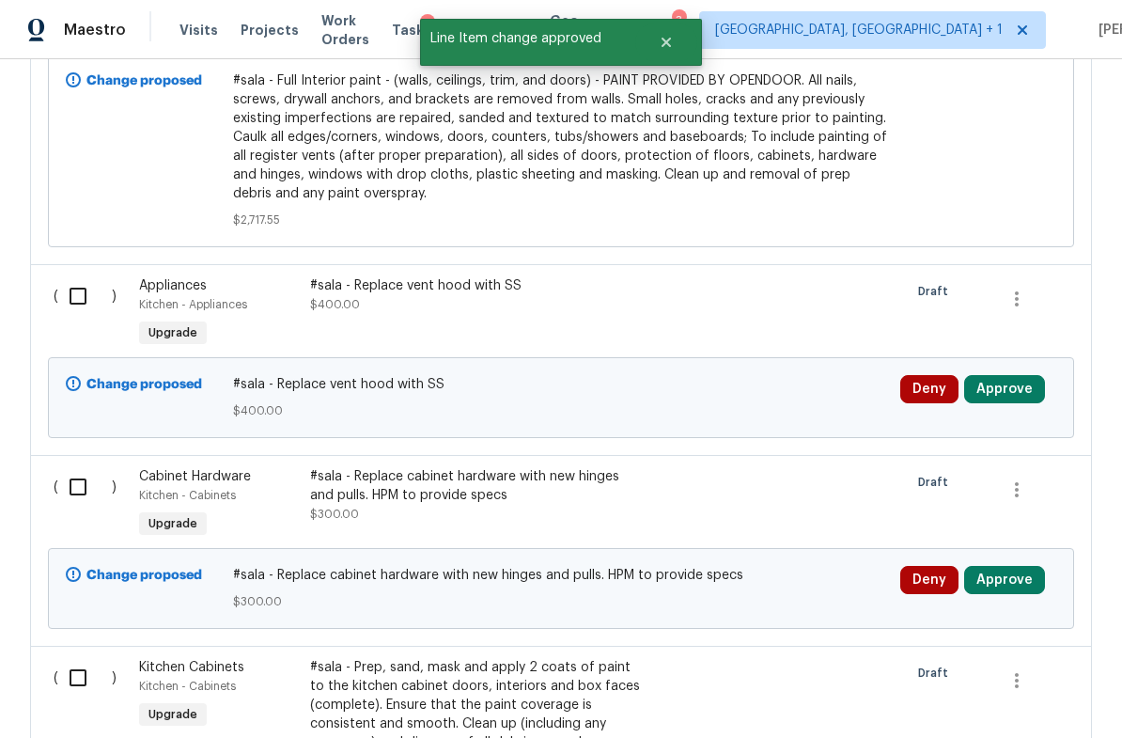
click at [1006, 395] on button "Approve" at bounding box center [1004, 389] width 81 height 28
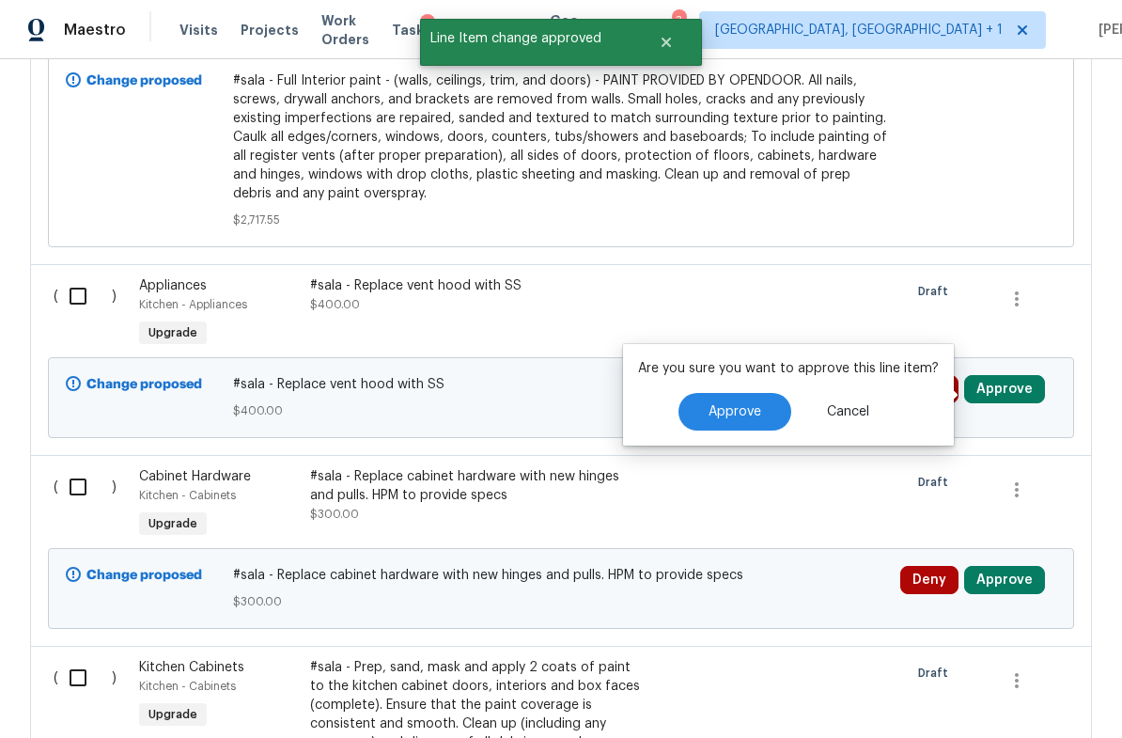
click at [747, 415] on span "Approve" at bounding box center [735, 412] width 53 height 14
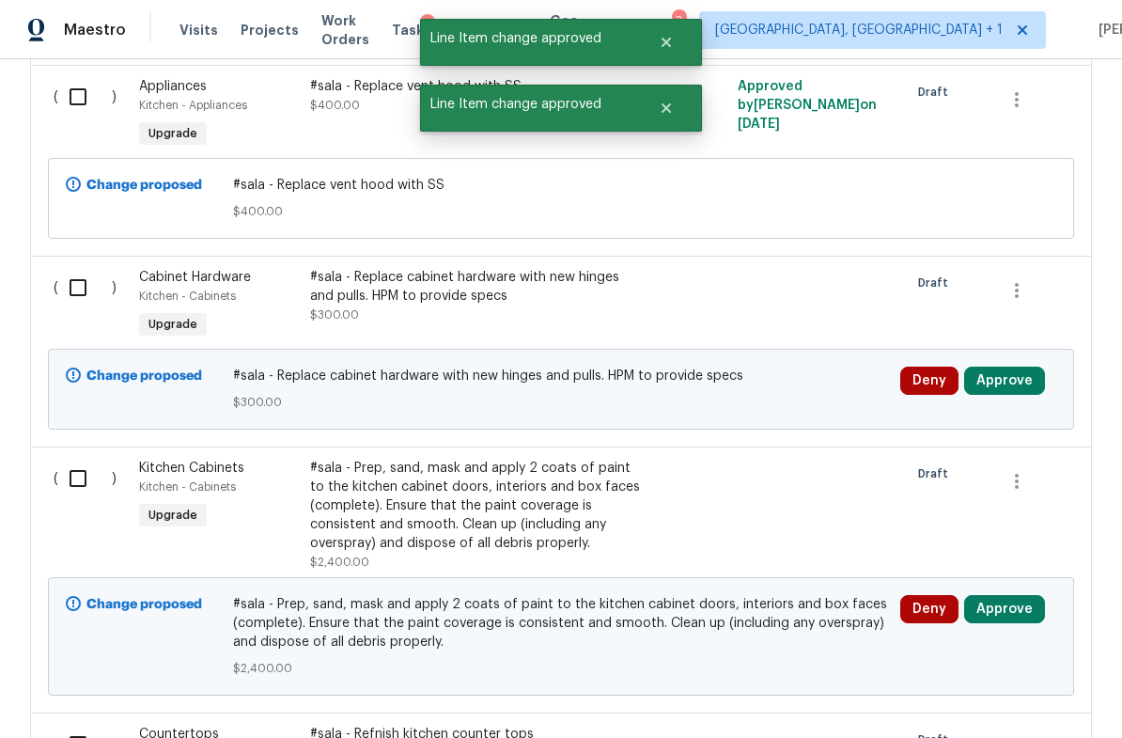
scroll to position [2099, 0]
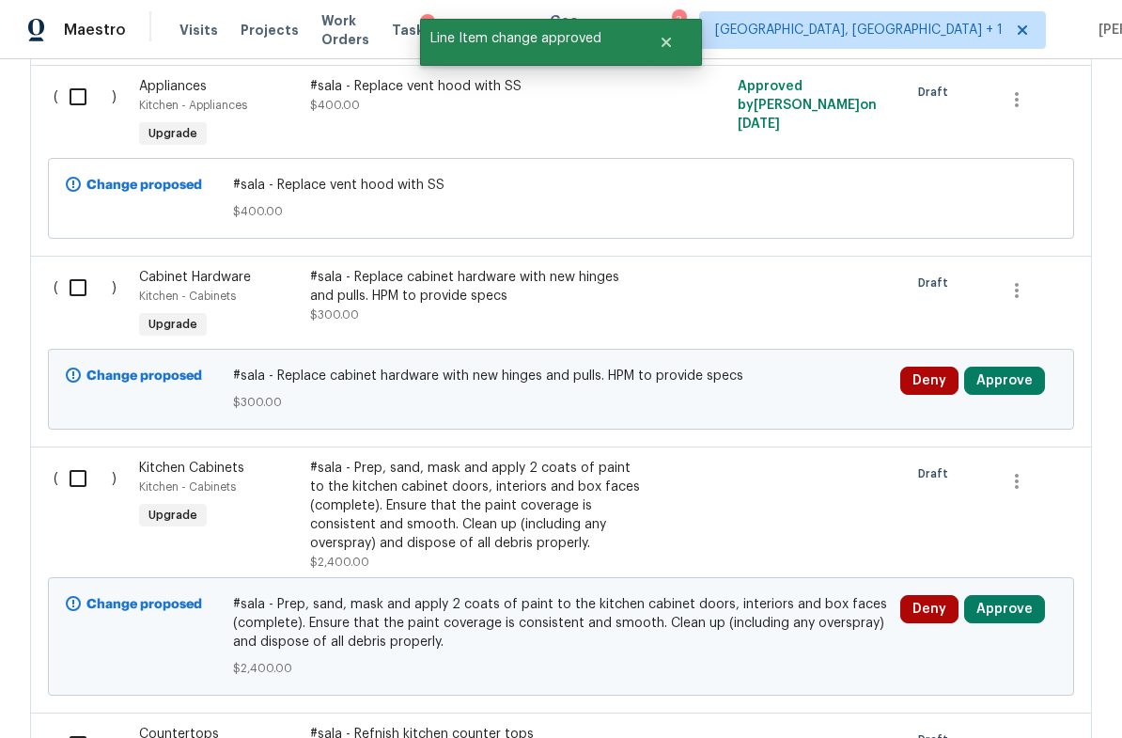
click at [1020, 386] on button "Approve" at bounding box center [1004, 381] width 81 height 28
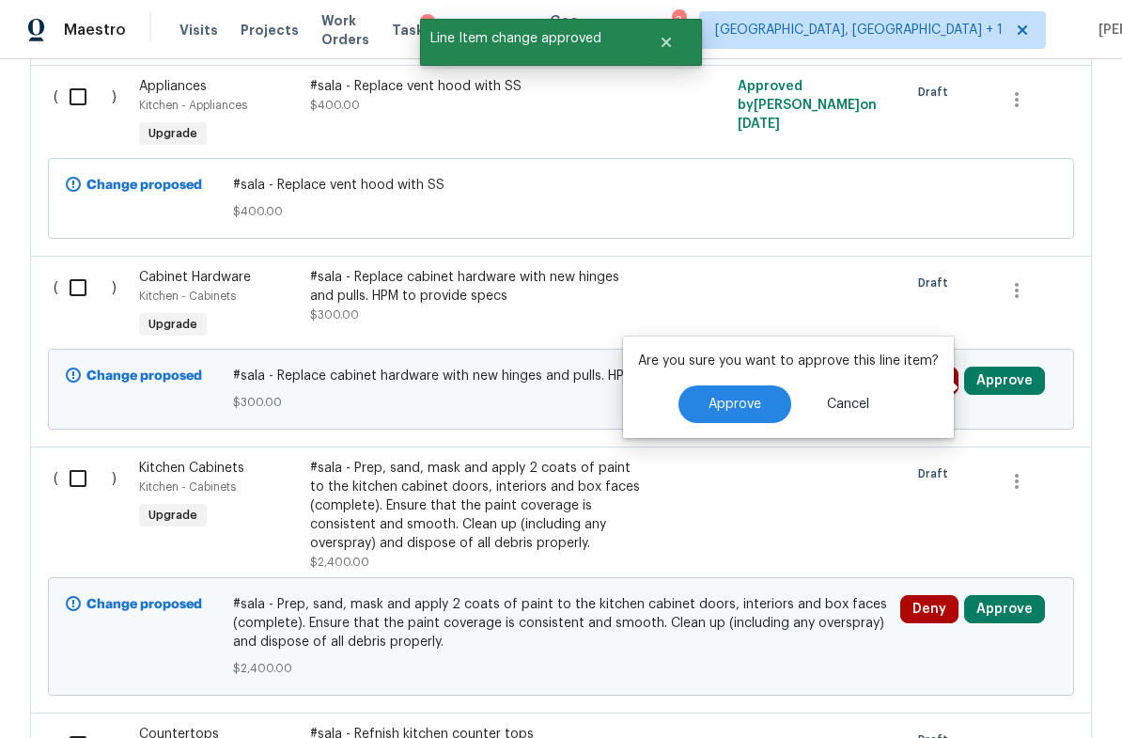
click at [751, 411] on span "Approve" at bounding box center [735, 405] width 53 height 14
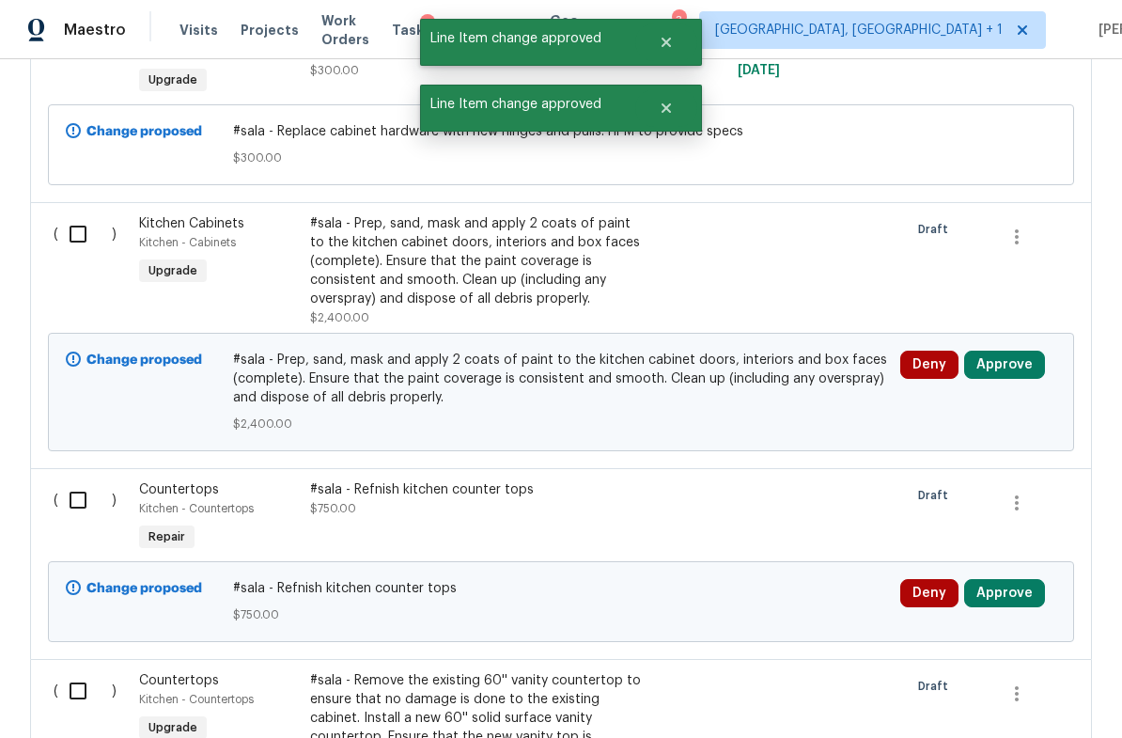
scroll to position [2344, 0]
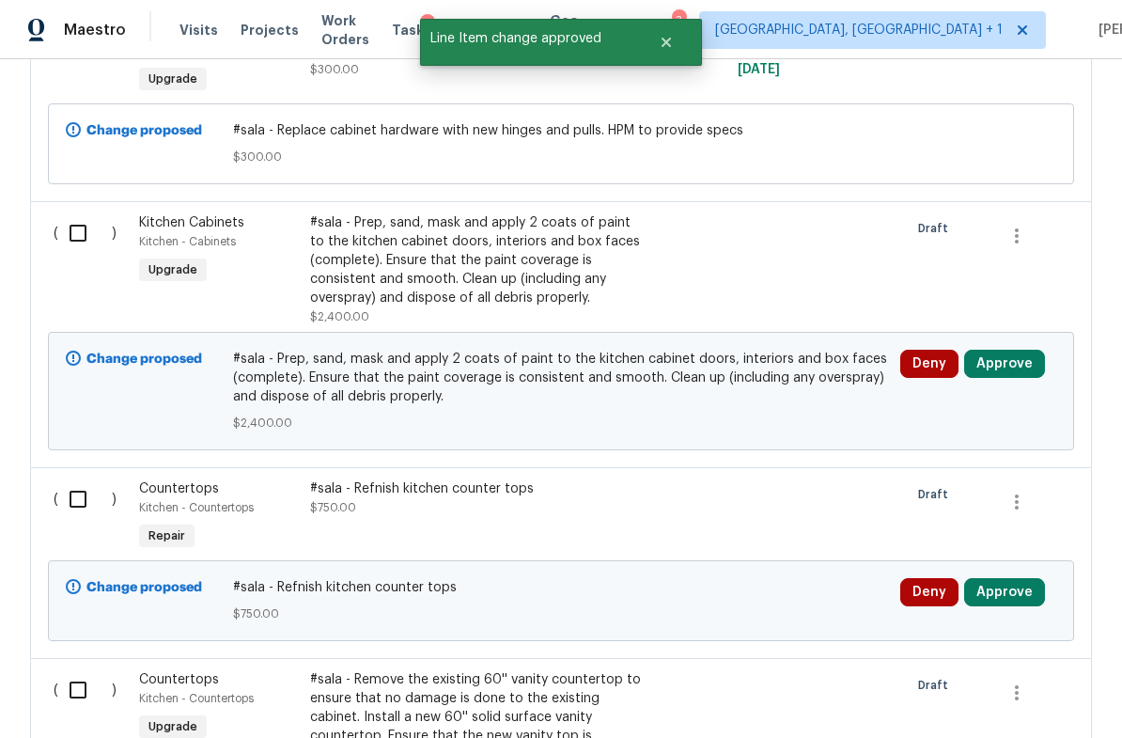
click at [1002, 370] on button "Approve" at bounding box center [1004, 364] width 81 height 28
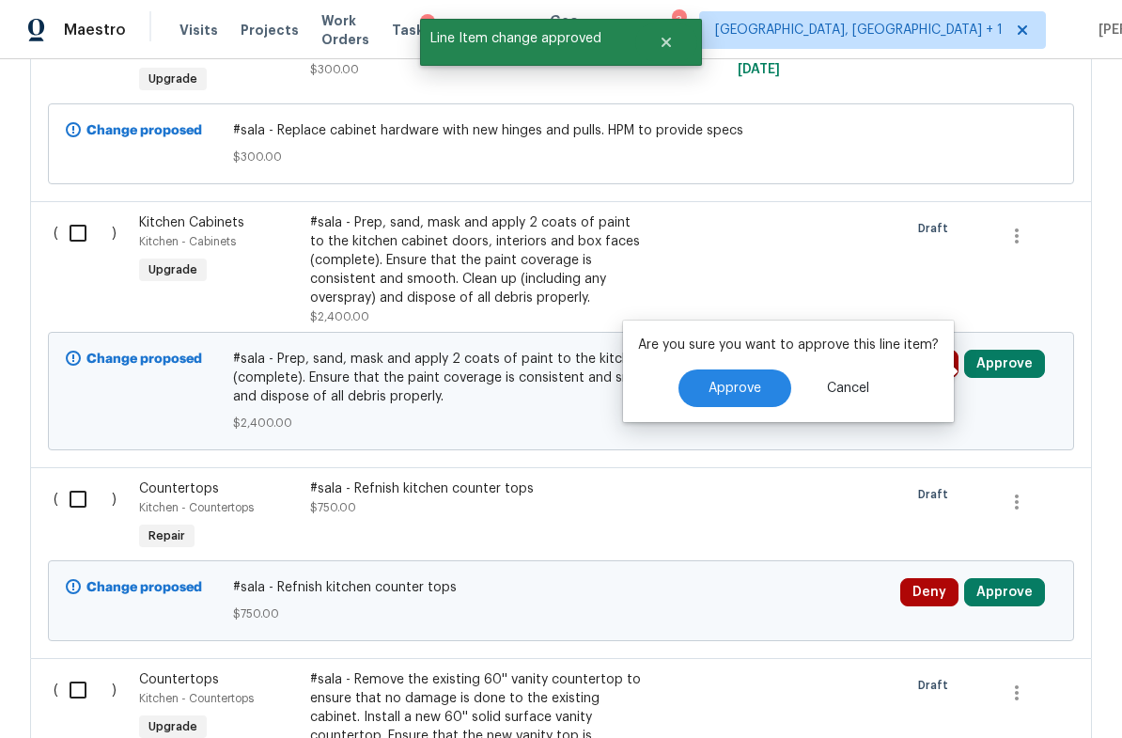
click at [766, 399] on button "Approve" at bounding box center [735, 388] width 113 height 38
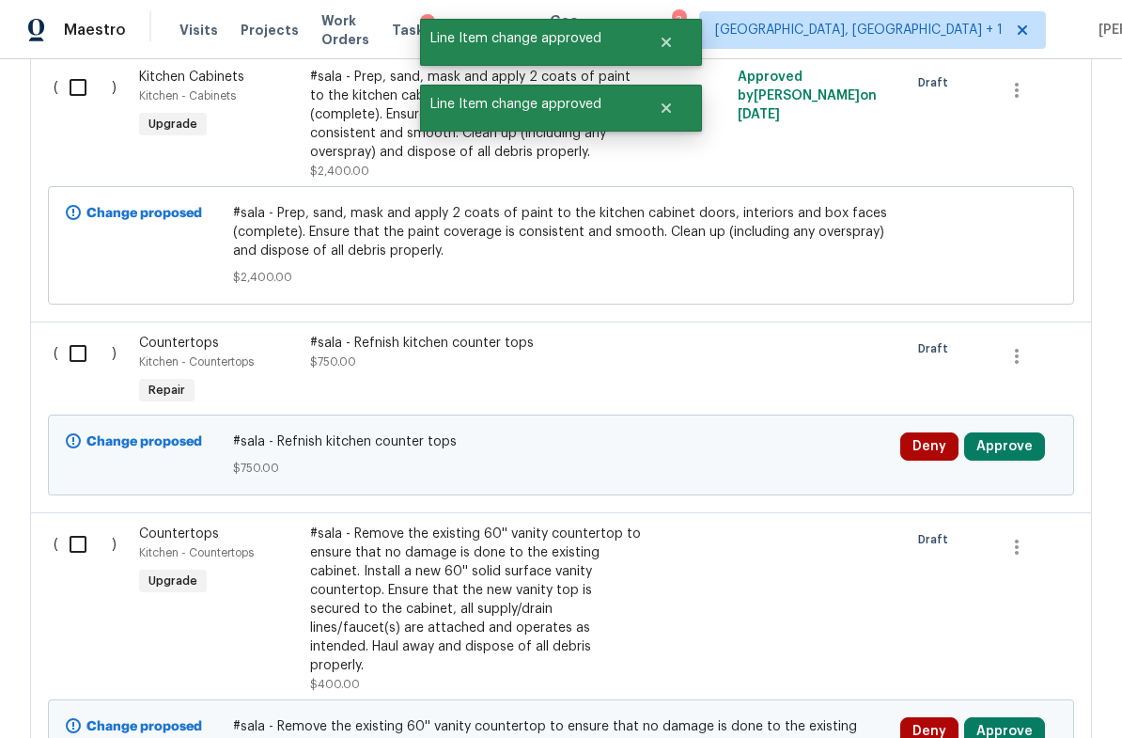
scroll to position [2505, 0]
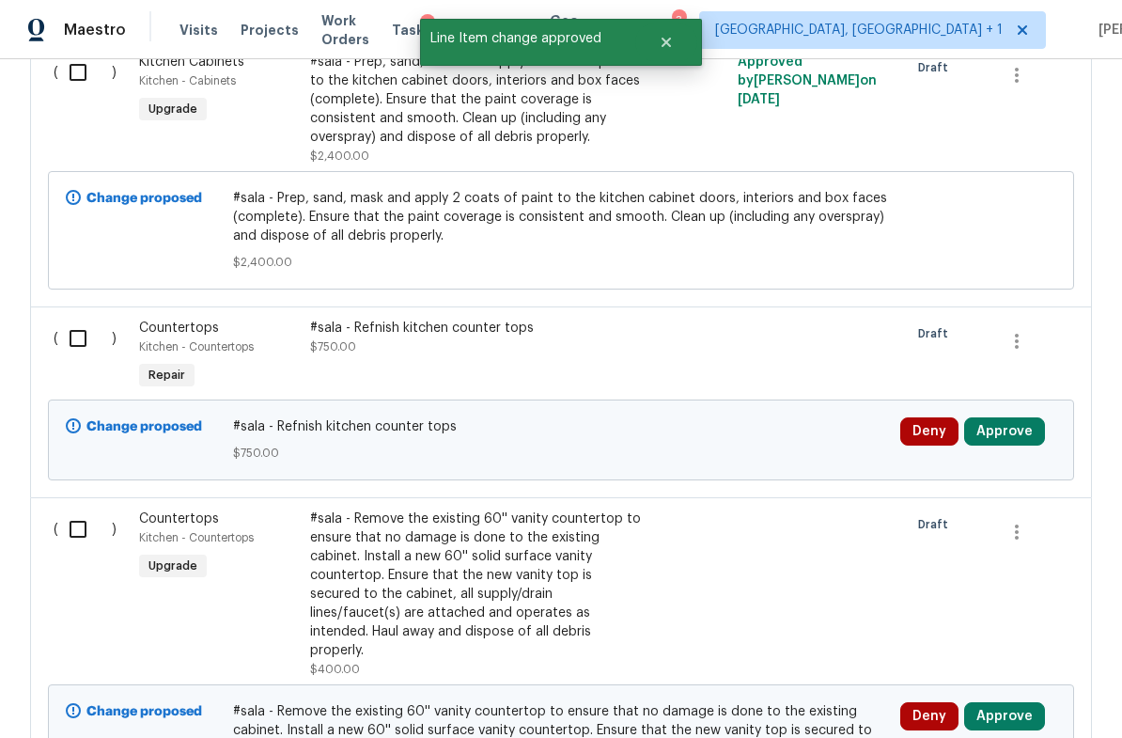
click at [1012, 441] on button "Approve" at bounding box center [1004, 431] width 81 height 28
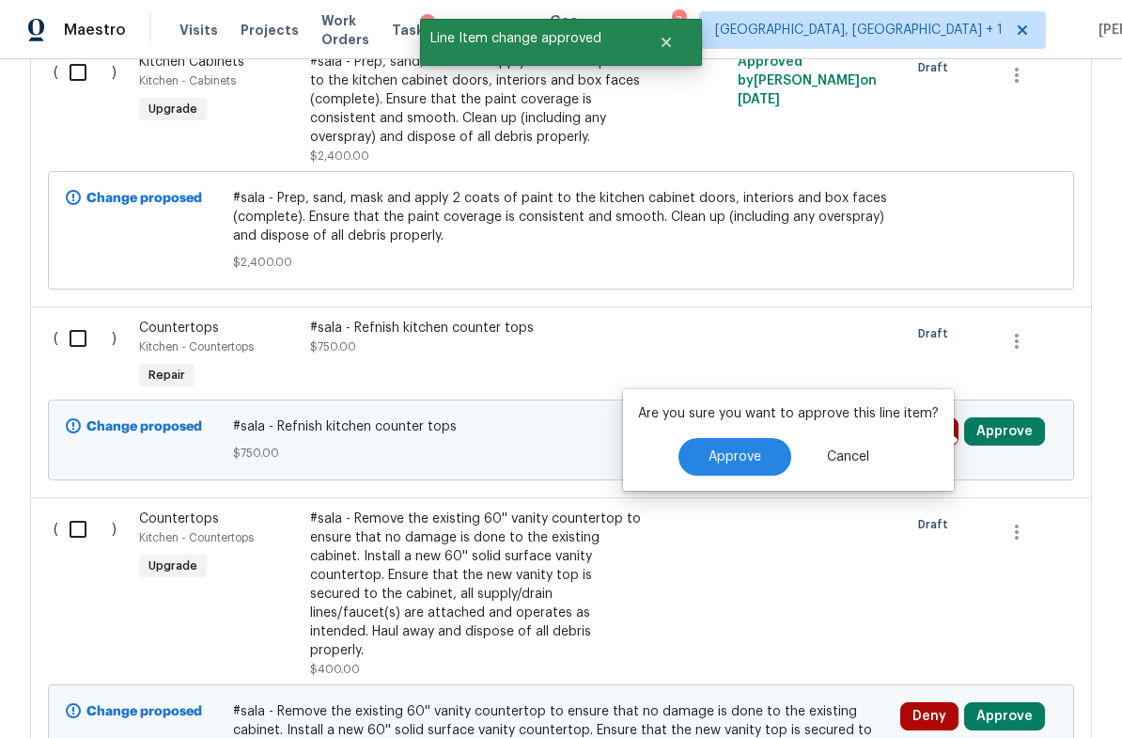
click at [768, 451] on button "Approve" at bounding box center [735, 457] width 113 height 38
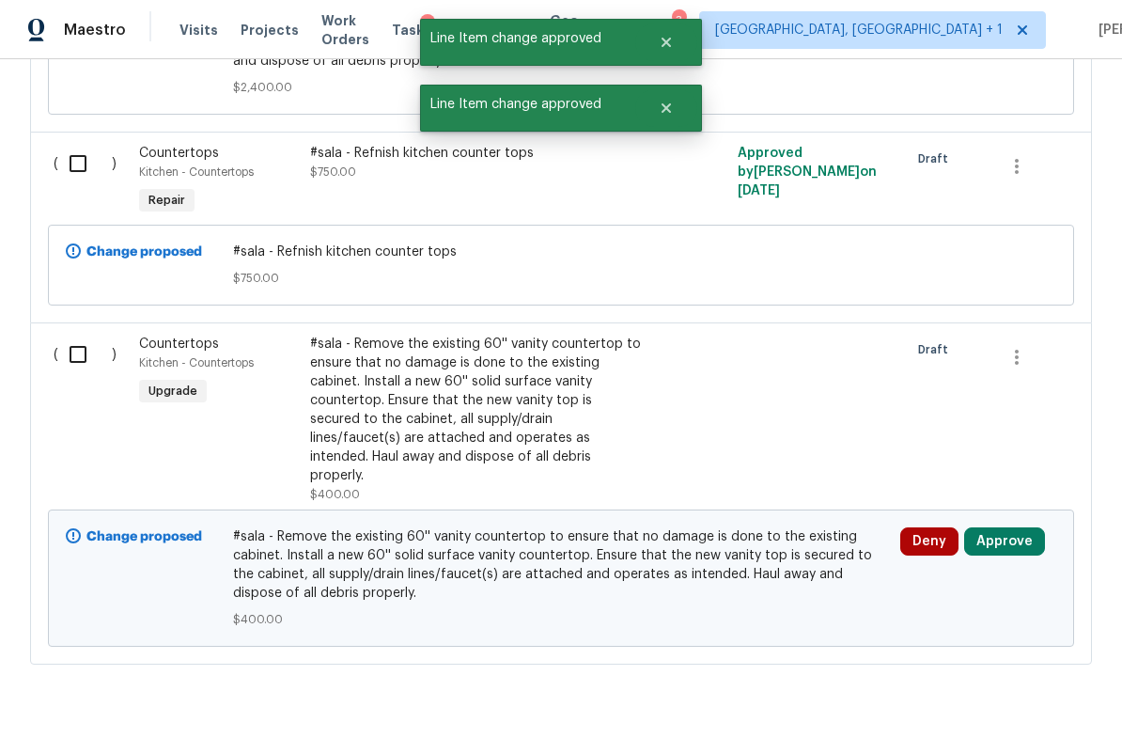
scroll to position [2679, 0]
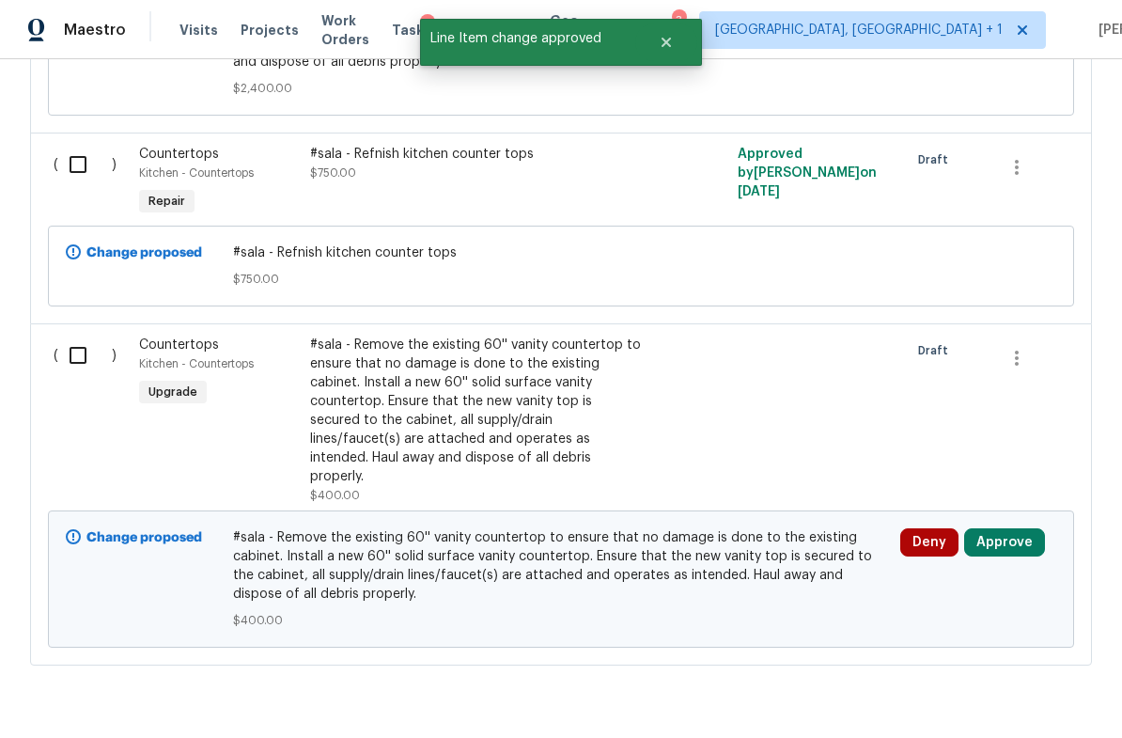
click at [1010, 532] on button "Approve" at bounding box center [1004, 542] width 81 height 28
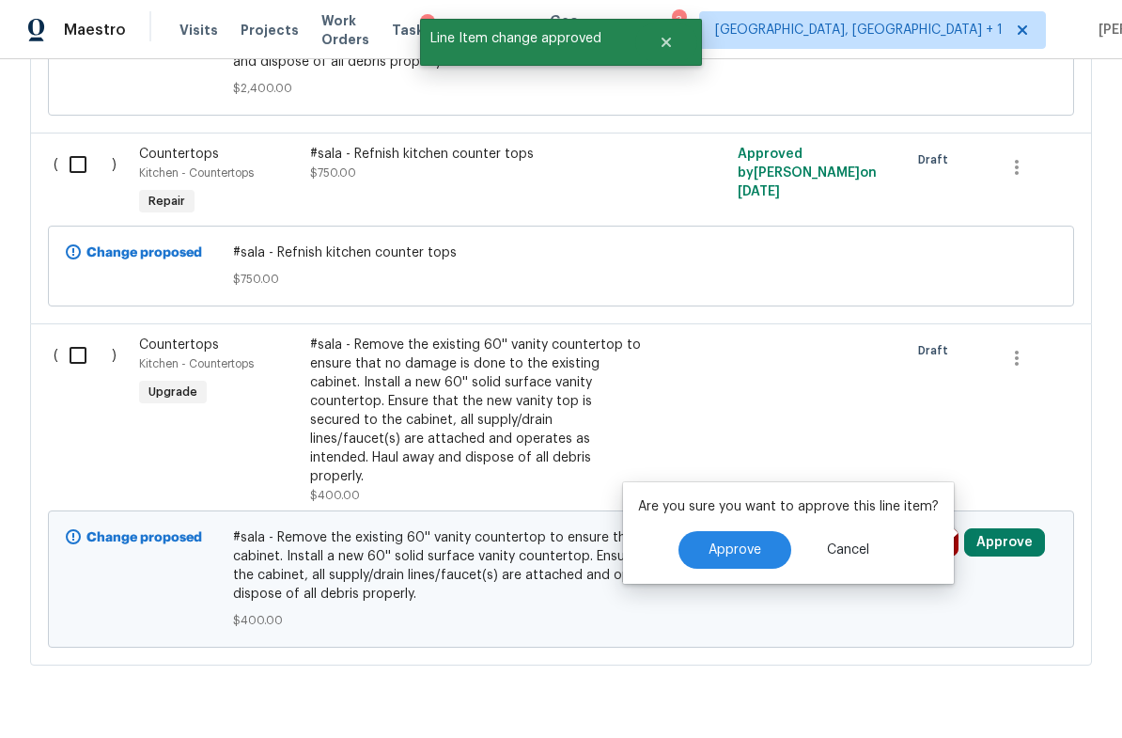
click at [735, 556] on span "Approve" at bounding box center [735, 550] width 53 height 14
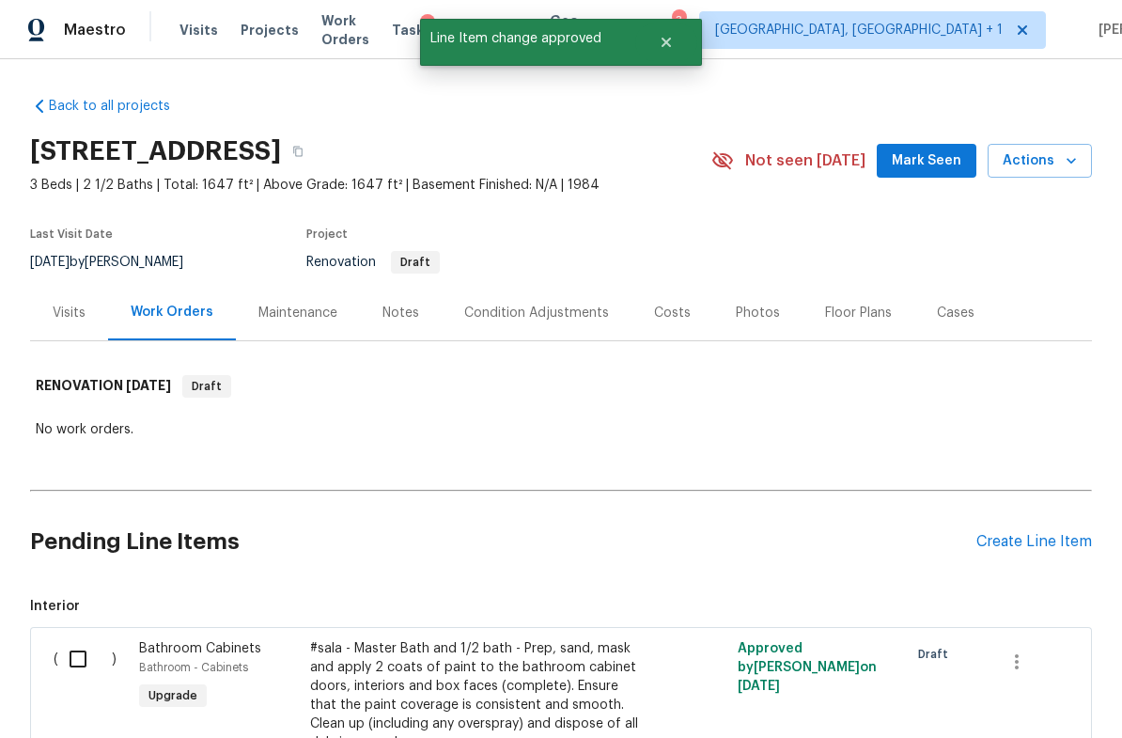
scroll to position [0, 0]
